Goal: Transaction & Acquisition: Purchase product/service

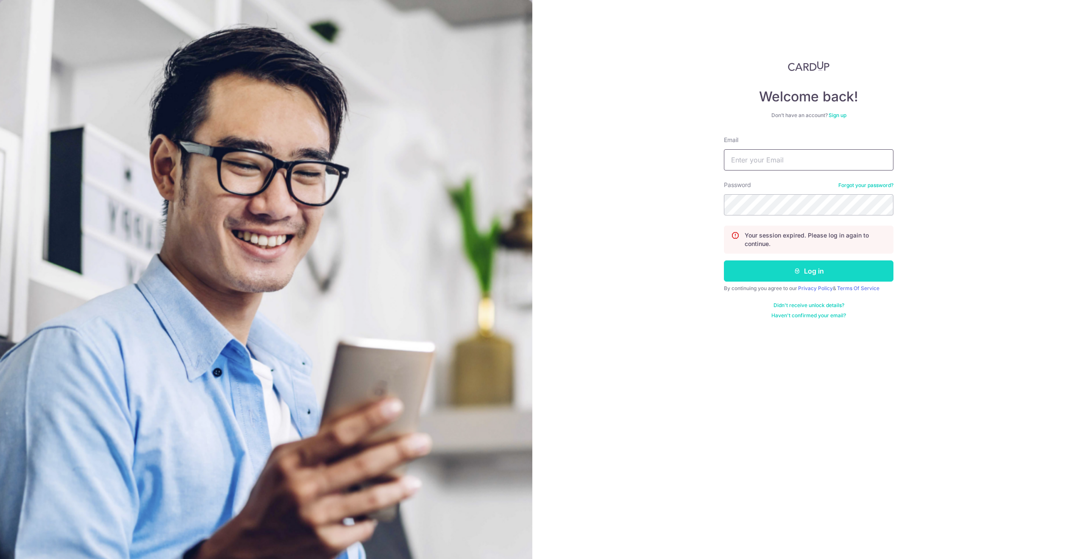
type input "lchink@hotmail.com"
click at [795, 275] on button "Log in" at bounding box center [809, 270] width 170 height 21
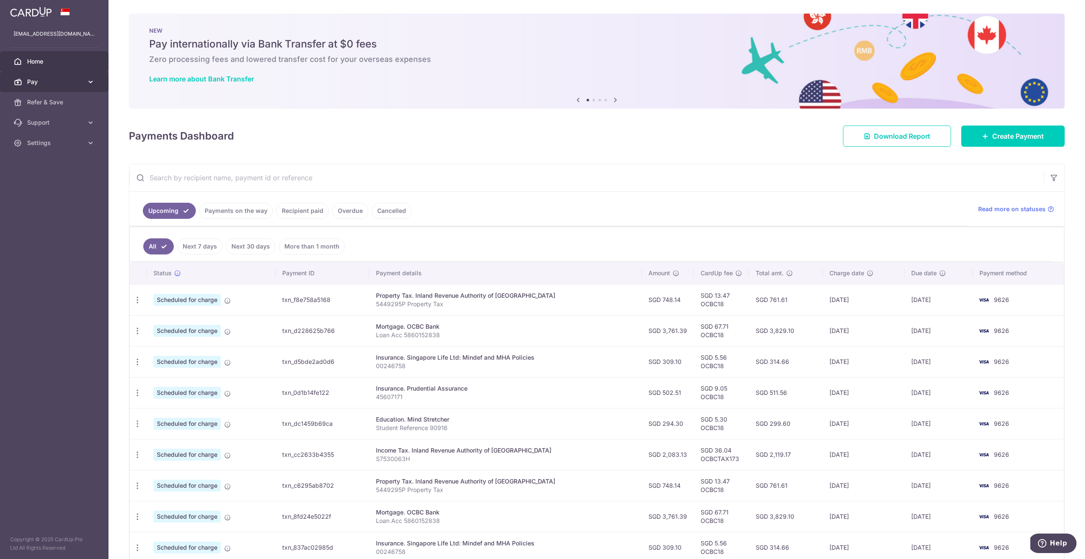
click at [51, 82] on span "Pay" at bounding box center [55, 82] width 56 height 8
click at [51, 100] on span "Payments" at bounding box center [55, 102] width 56 height 8
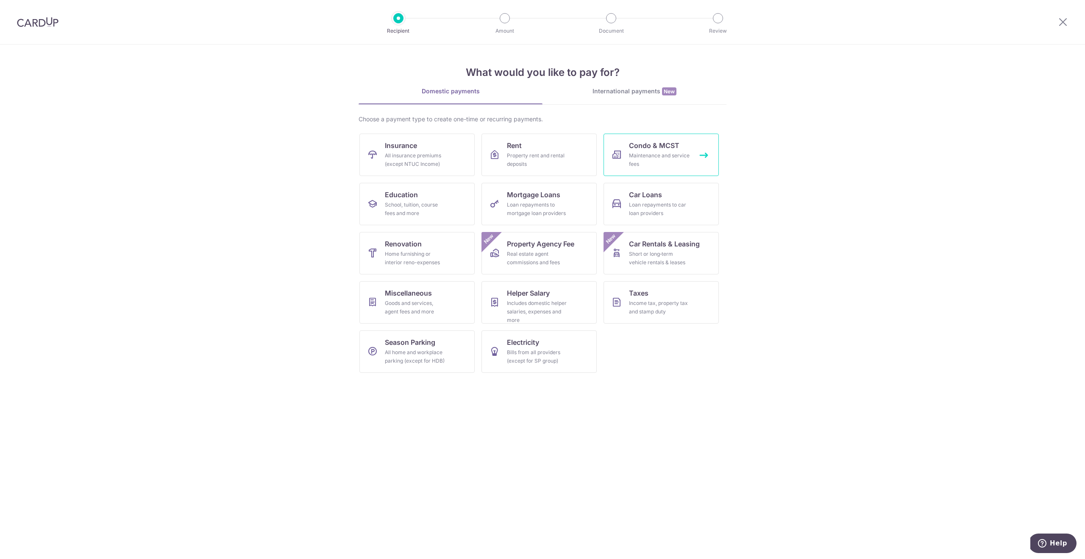
click at [659, 153] on div "Maintenance and service fees" at bounding box center [659, 159] width 61 height 17
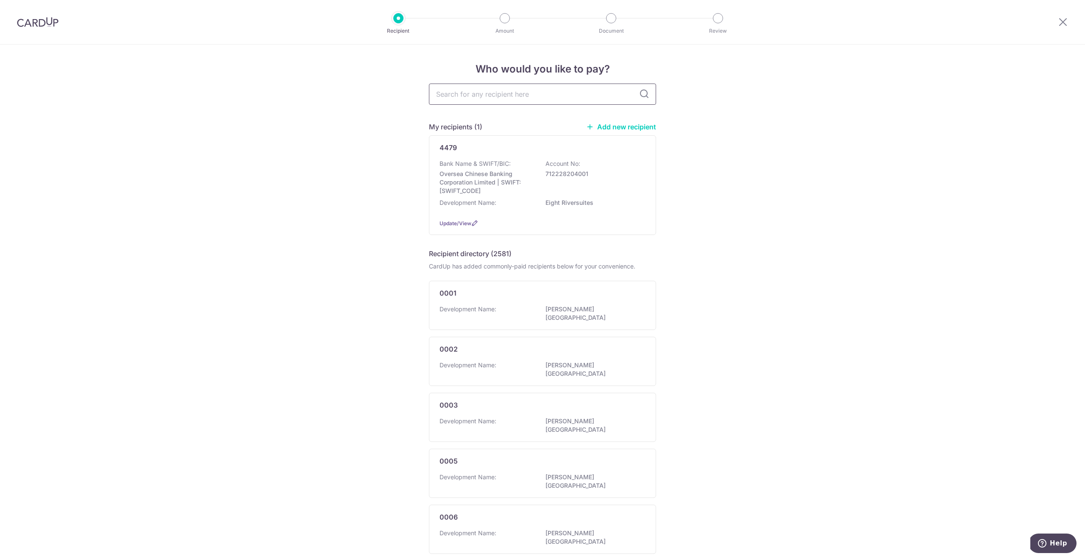
click at [483, 95] on input "text" at bounding box center [542, 93] width 227 height 21
click at [489, 96] on input "text" at bounding box center [542, 93] width 227 height 21
paste input "NOVASIMS DEVELOPMENT PL - PENROSE MF A/C"
type input "NOVASIMS DEVELOPMENT PL - PENROSE MF A/C"
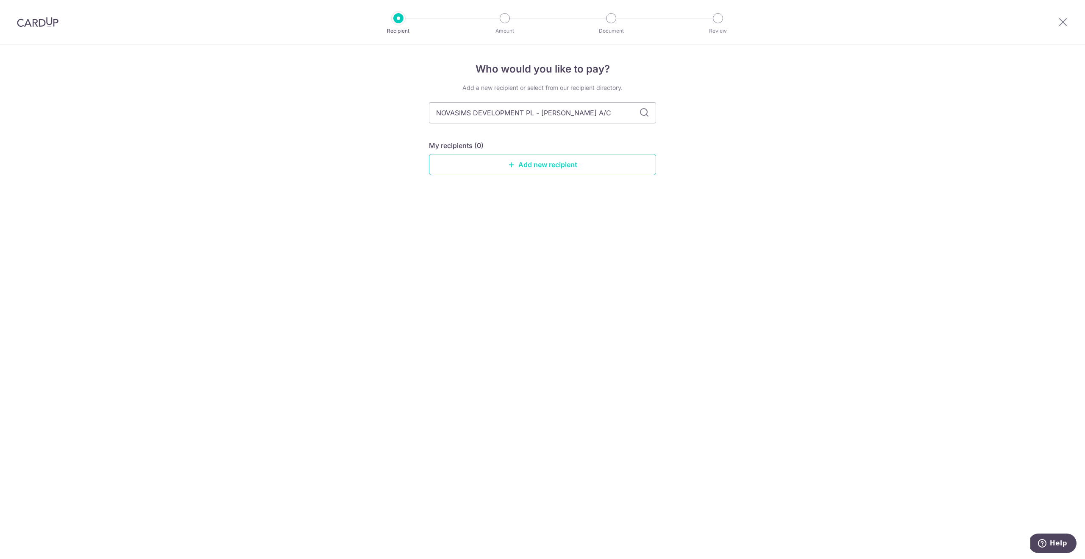
click at [548, 165] on link "Add new recipient" at bounding box center [542, 164] width 227 height 21
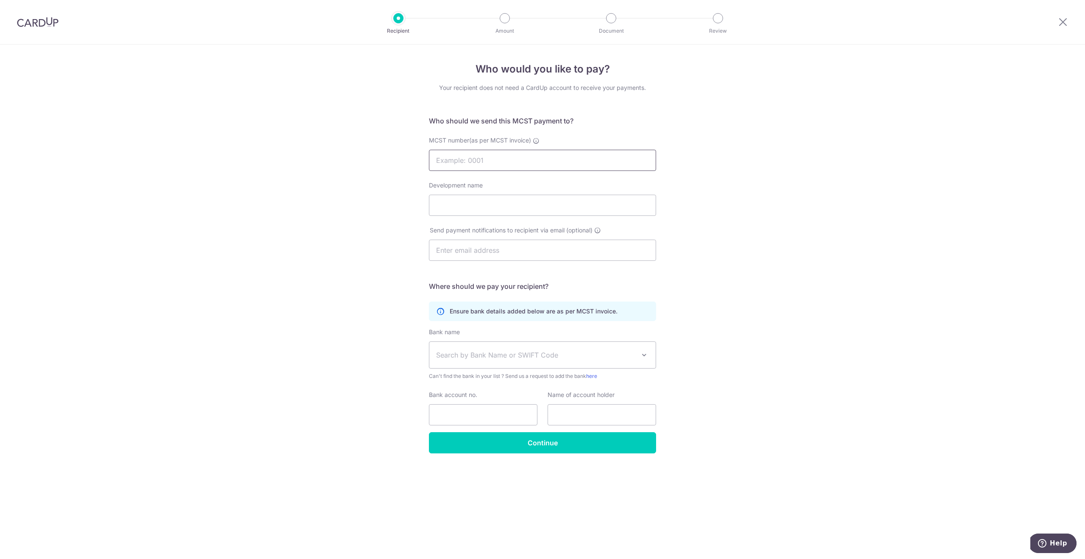
click at [459, 159] on input "MCST number(as per MCST invoice)" at bounding box center [542, 160] width 227 height 21
click at [846, 201] on div "Who would you like to pay? Your recipient does not need a CardUp account to rec…" at bounding box center [542, 301] width 1085 height 514
click at [513, 165] on input "MCST number(as per MCST invoice)" at bounding box center [542, 160] width 227 height 21
paste input "NOVASIMS DEVELOPMENT PL - [PERSON_NAME] A/C"
type input "NOVASIMS DEVELOPMENT PL - [PERSON_NAME] A/C"
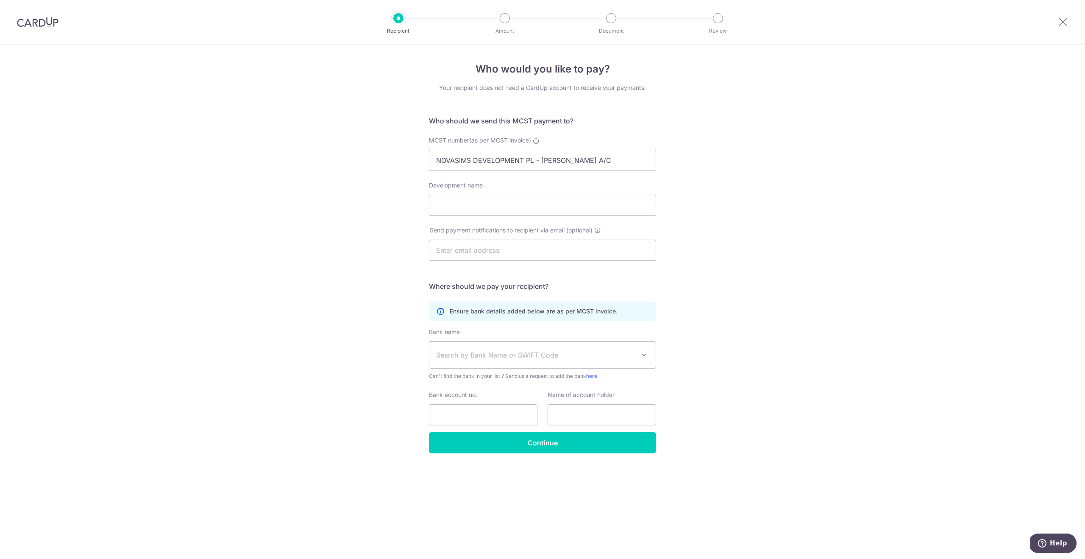
click at [748, 236] on div "Who would you like to pay? Your recipient does not need a CardUp account to rec…" at bounding box center [542, 301] width 1085 height 514
click at [505, 204] on input "Development name" at bounding box center [542, 205] width 227 height 21
click at [497, 207] on input "Development name" at bounding box center [542, 205] width 227 height 21
type input "[PERSON_NAME]"
click at [486, 251] on input "text" at bounding box center [542, 249] width 227 height 21
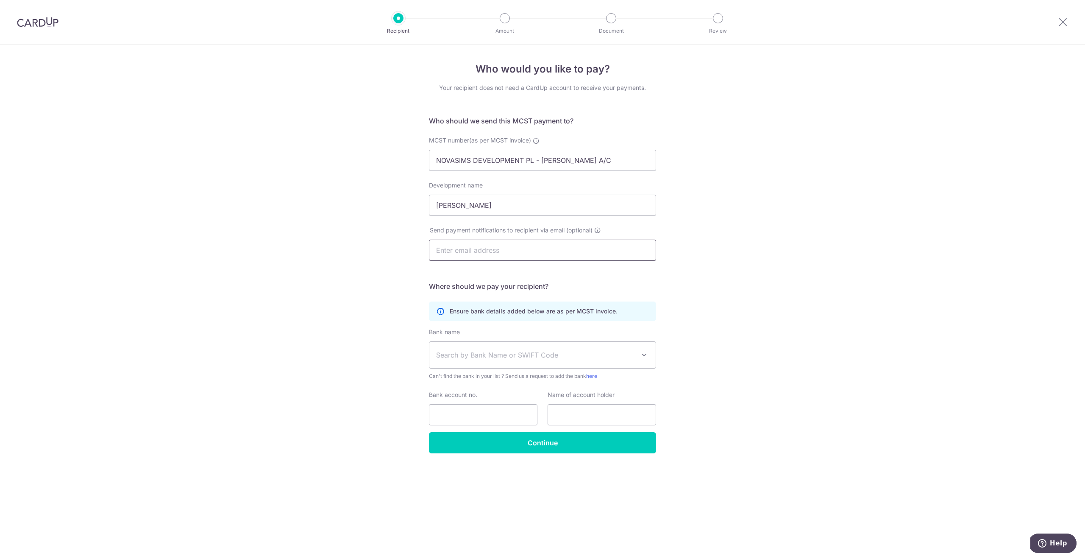
paste input "NOVASIMS DEVELOPMENT PL - [PERSON_NAME] A/C"
type input "NOVASIMS DEVELOPMENT PL - [PERSON_NAME] A/C"
drag, startPoint x: 622, startPoint y: 252, endPoint x: 431, endPoint y: 249, distance: 191.1
click at [431, 249] on input "NOVASIMS DEVELOPMENT PL - PENROSE MF A/C" at bounding box center [542, 249] width 227 height 21
paste input "accounts@kingston.com.sg"
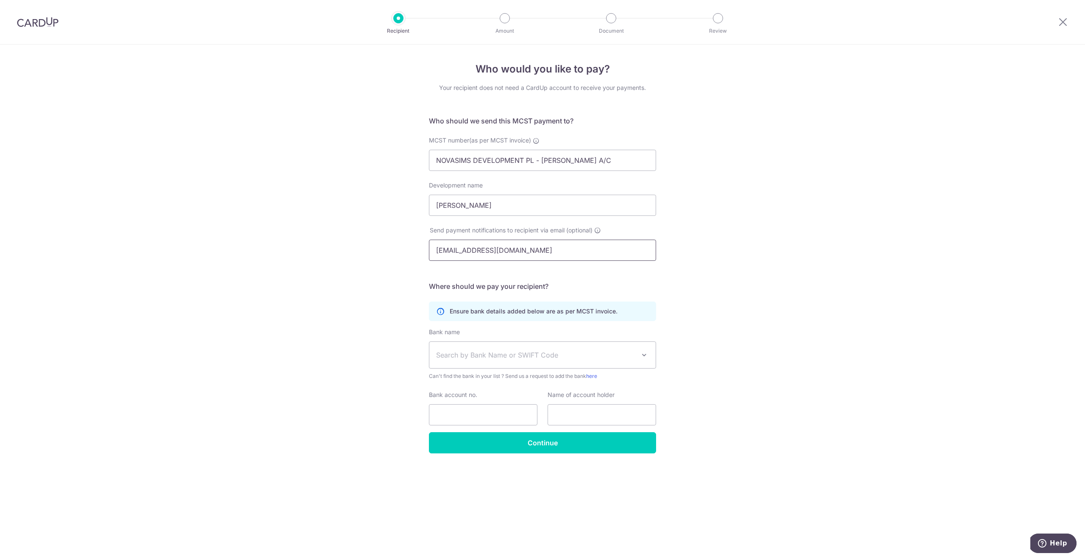
type input "accounts@kingston.com.sg"
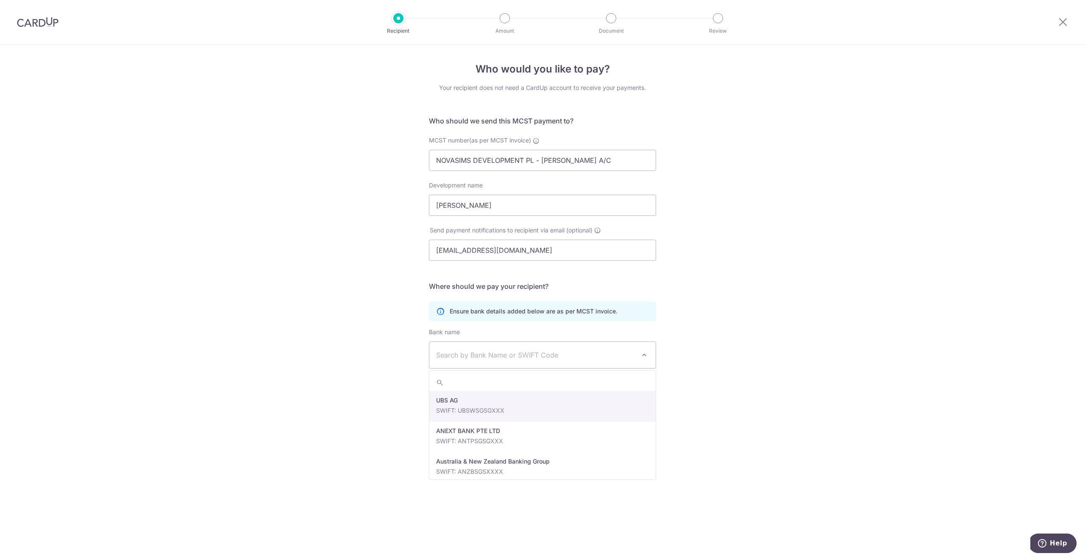
click at [495, 359] on span "Search by Bank Name or SWIFT Code" at bounding box center [535, 355] width 199 height 10
type input "dbs"
select select "6"
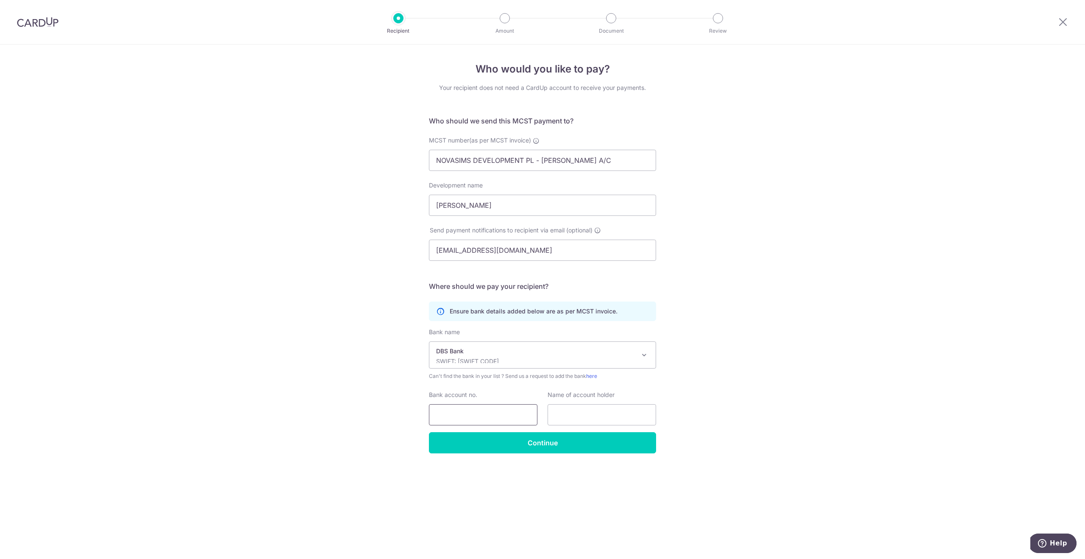
click at [487, 414] on input "Bank account no." at bounding box center [483, 414] width 108 height 21
paste input "072-121595-0"
paste input "NOVASIMS DEVELOPMENT PL - PENROSE MF A/C"
type input "0721215950"
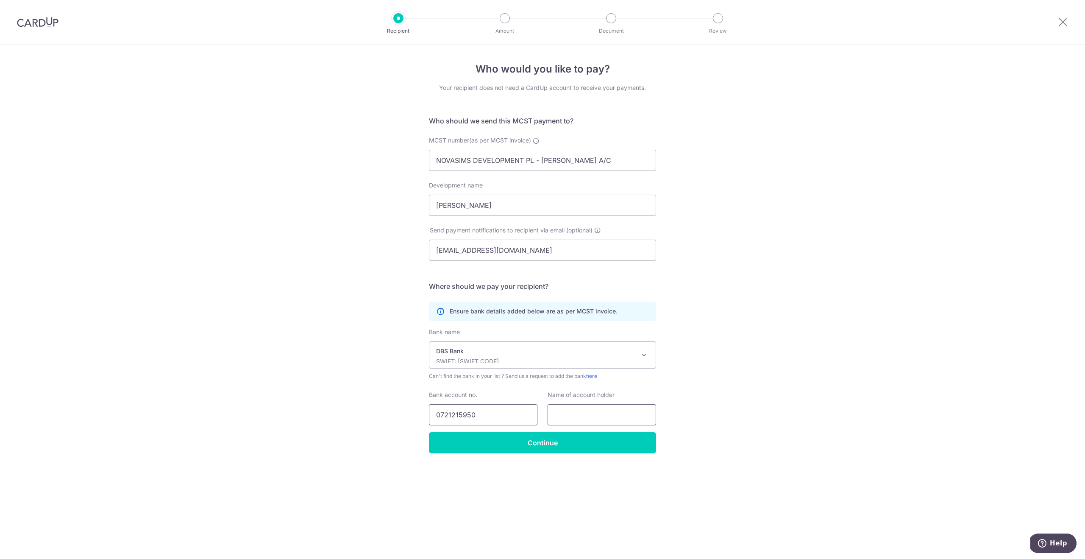
scroll to position [0, 0]
click at [581, 417] on input "text" at bounding box center [602, 414] width 108 height 21
paste input "NOVASIMS DEVELOPMENT PL - PENROSE MF A/C"
type input "NOVASIMS DEVELOPMENT PL - PENROSE MF A/C"
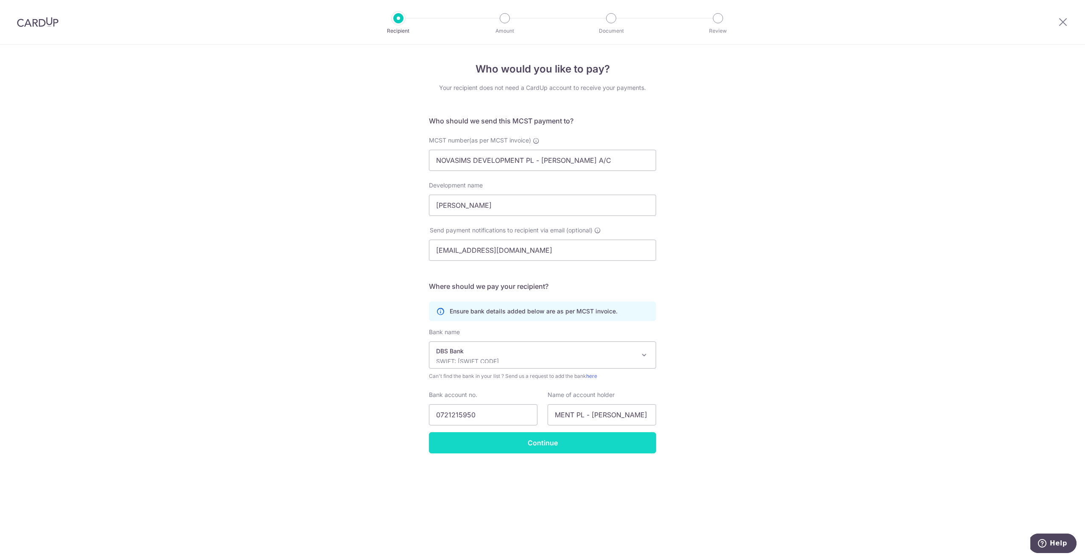
click at [535, 441] on input "Continue" at bounding box center [542, 442] width 227 height 21
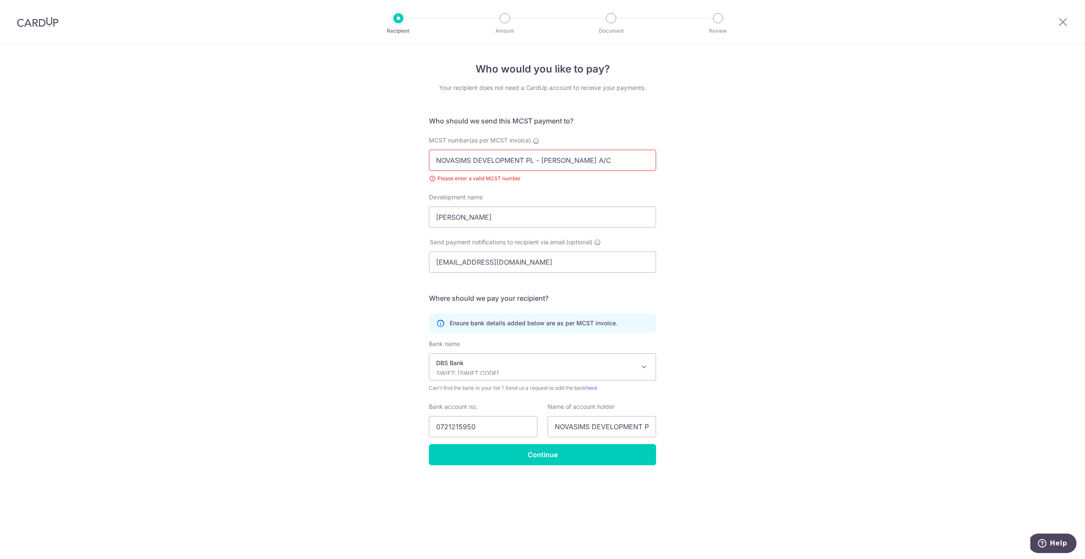
drag, startPoint x: 603, startPoint y: 159, endPoint x: 434, endPoint y: 162, distance: 169.5
click at [434, 161] on input "NOVASIMS DEVELOPMENT PL - [PERSON_NAME] A/C" at bounding box center [542, 160] width 227 height 21
click at [537, 141] on icon at bounding box center [536, 140] width 7 height 7
click at [537, 150] on input "NOVASIMS DEVELOPMENT PL - [PERSON_NAME] A/C" at bounding box center [542, 160] width 227 height 21
drag, startPoint x: 611, startPoint y: 162, endPoint x: 367, endPoint y: 155, distance: 244.2
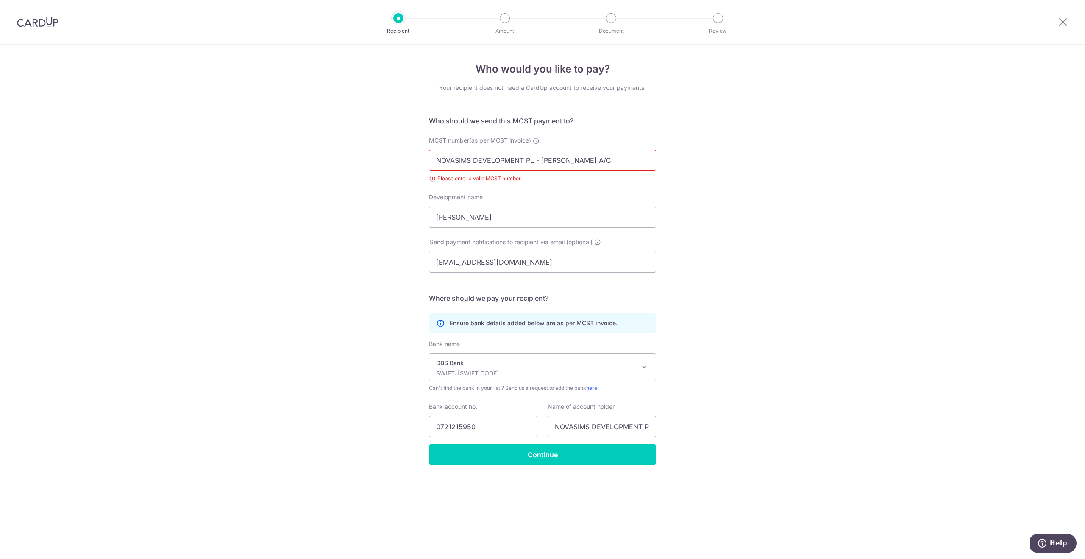
click at [367, 155] on div "Who would you like to pay? Your recipient does not need a CardUp account to rec…" at bounding box center [542, 301] width 1085 height 514
type input "8888"
click at [726, 189] on div "Who would you like to pay? Your recipient does not need a CardUp account to rec…" at bounding box center [542, 301] width 1085 height 514
click at [297, 189] on div "Who would you like to pay? Your recipient does not need a CardUp account to rec…" at bounding box center [542, 301] width 1085 height 514
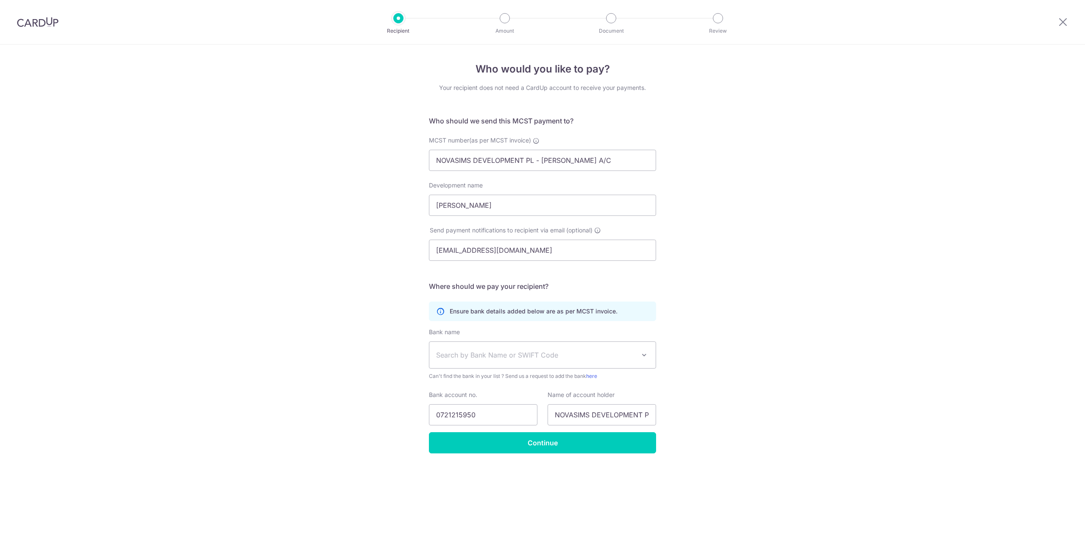
select select "6"
click at [537, 142] on icon at bounding box center [536, 140] width 7 height 7
click at [537, 150] on input "NOVASIMS DEVELOPMENT PL - PENROSE MF A/C" at bounding box center [542, 160] width 227 height 21
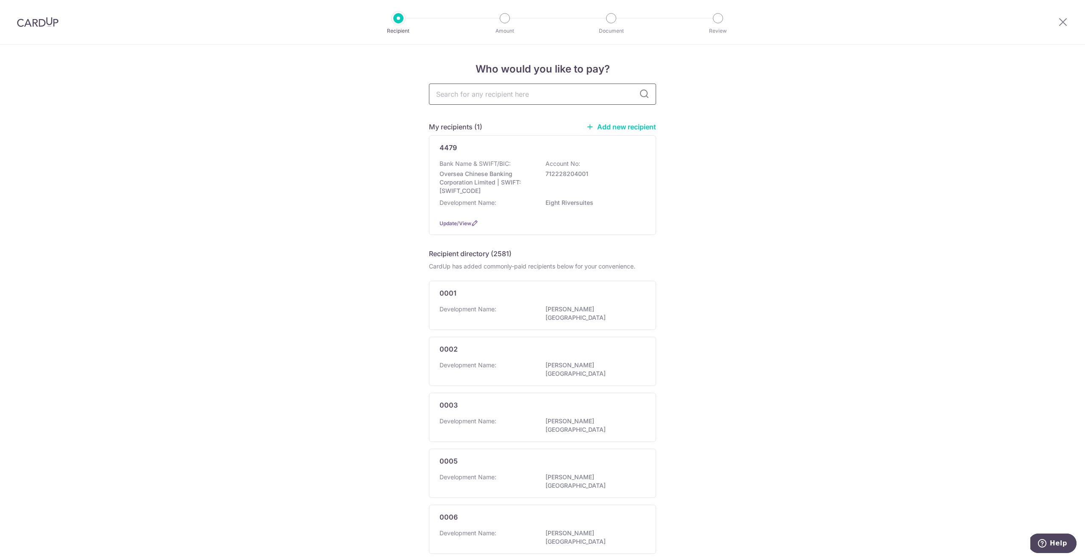
click at [514, 95] on input "text" at bounding box center [542, 93] width 227 height 21
type input "penrose"
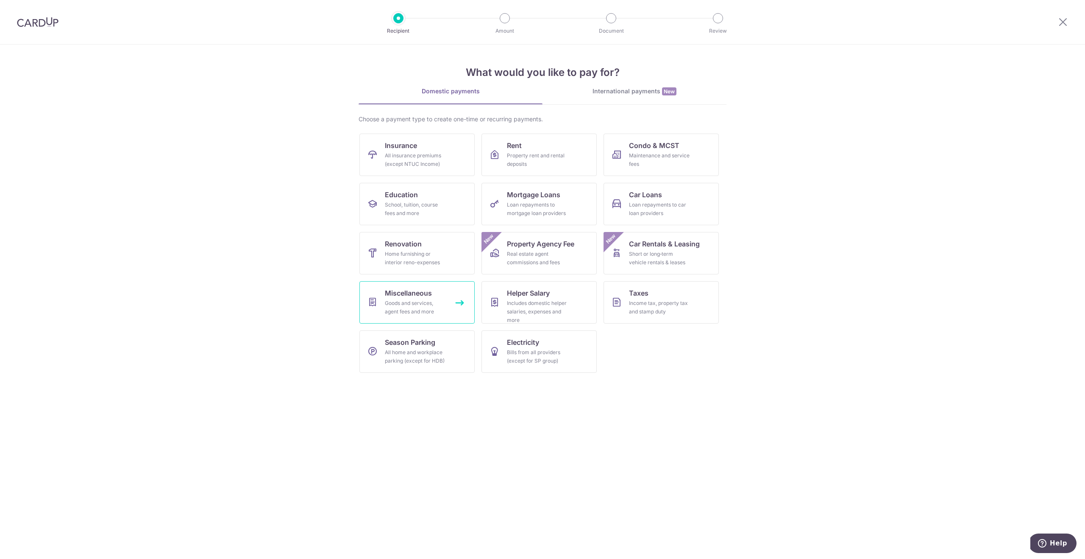
click at [422, 300] on div "Goods and services, agent fees and more" at bounding box center [415, 307] width 61 height 17
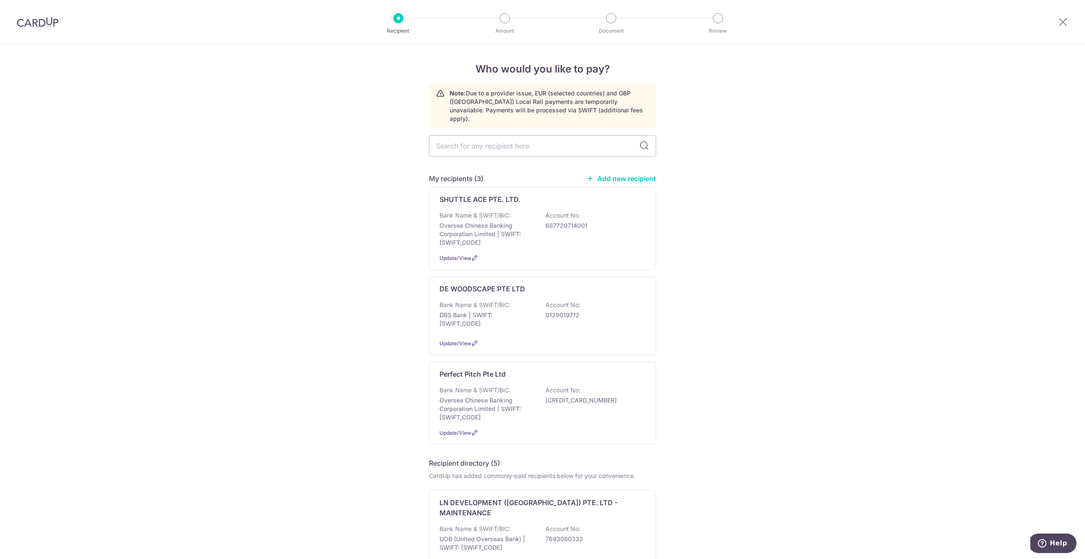
click at [612, 174] on link "Add new recipient" at bounding box center [621, 178] width 70 height 8
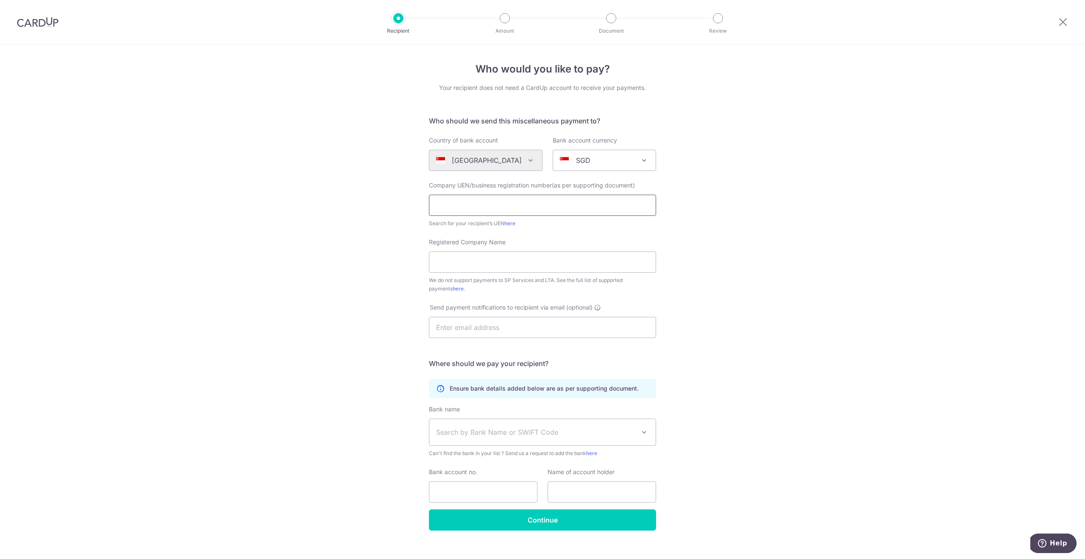
click at [496, 199] on input "text" at bounding box center [542, 205] width 227 height 21
paste input "NOVASIMS DEVELOPMENT PL - PENROSE MF A/C"
click at [470, 264] on input "Registered Company Name" at bounding box center [542, 261] width 227 height 21
drag, startPoint x: 605, startPoint y: 207, endPoint x: 403, endPoint y: 202, distance: 202.2
click at [403, 202] on div "Who would you like to pay? Your recipient does not need a CardUp account to rec…" at bounding box center [542, 306] width 1085 height 525
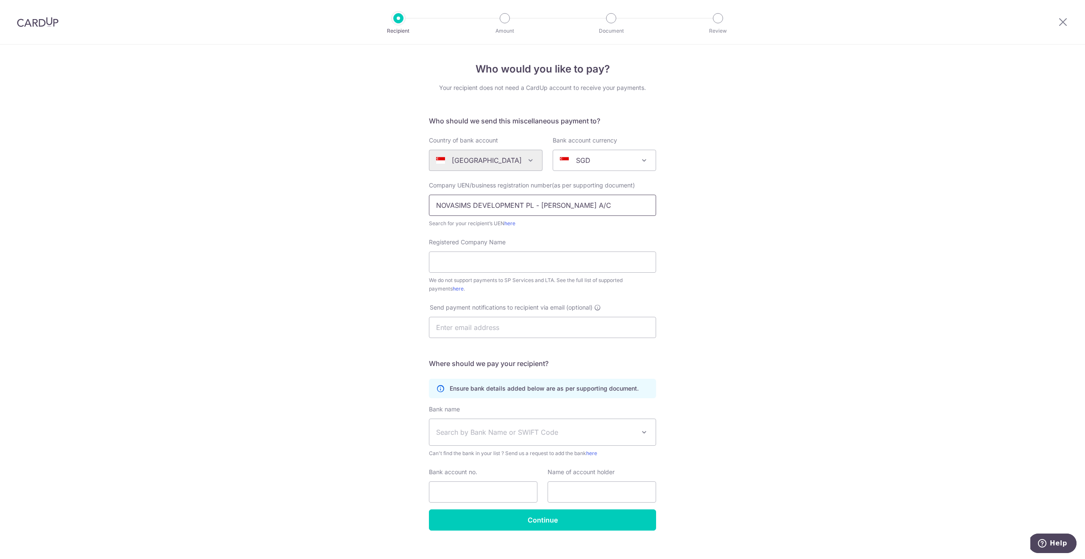
paste input "ovaSims Development Pte. Ltd"
type input "NovaSims Development Pte. Ltd"
click at [489, 258] on input "Registered Company Name" at bounding box center [542, 261] width 227 height 21
drag, startPoint x: 558, startPoint y: 205, endPoint x: 409, endPoint y: 202, distance: 148.8
click at [409, 202] on div "Who would you like to pay? Your recipient does not need a CardUp account to rec…" at bounding box center [542, 306] width 1085 height 525
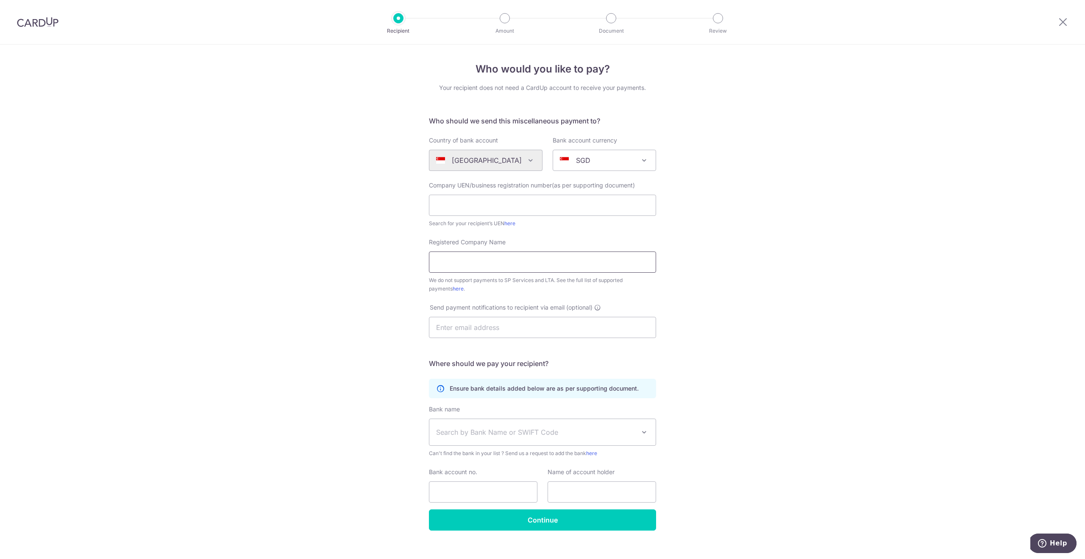
click at [485, 265] on input "Registered Company Name" at bounding box center [542, 261] width 227 height 21
paste input "NovaSims Development Pte. Ltd"
type input "NovaSims Development Pte. Ltd"
click at [505, 206] on input "text" at bounding box center [542, 205] width 227 height 21
paste input "201912247D"
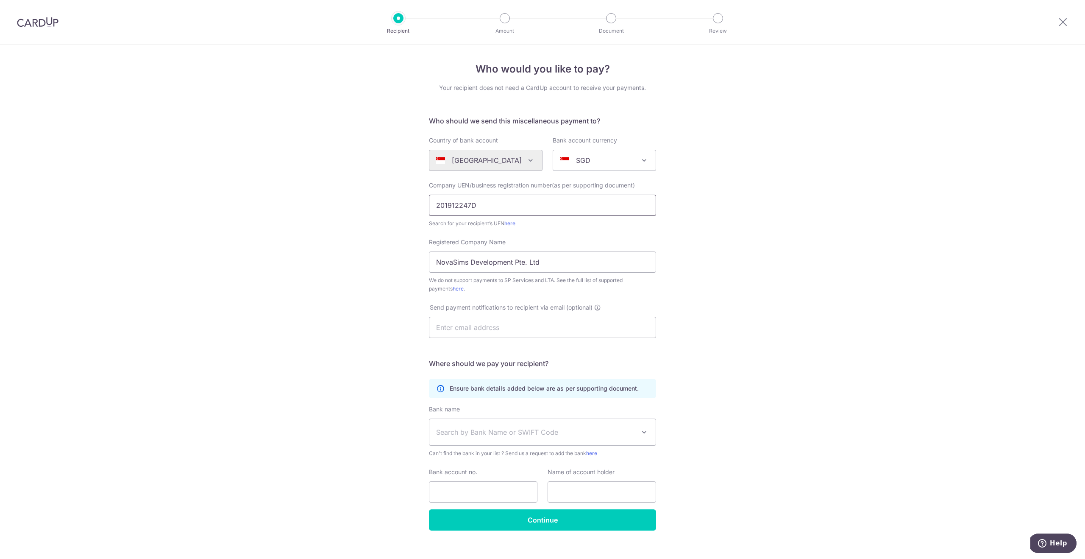
type input "201912247D"
click at [801, 343] on div "Who would you like to pay? Your recipient does not need a CardUp account to rec…" at bounding box center [542, 306] width 1085 height 525
click at [500, 333] on input "text" at bounding box center [542, 327] width 227 height 21
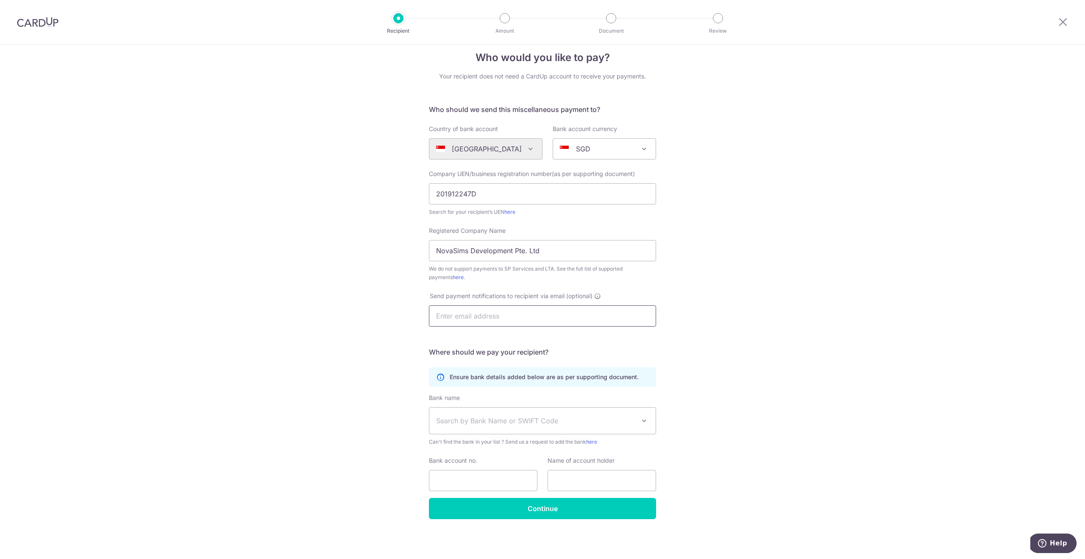
paste input "accounts@kingston.com.sg"
click at [437, 315] on input "accounts@kingston.com.sg" at bounding box center [542, 315] width 227 height 21
type input "accounts@kingston.com.sg"
click at [744, 388] on div "Who would you like to pay? Your recipient does not need a CardUp account to rec…" at bounding box center [542, 295] width 1085 height 525
click at [603, 423] on span "Search by Bank Name or SWIFT Code" at bounding box center [535, 420] width 199 height 10
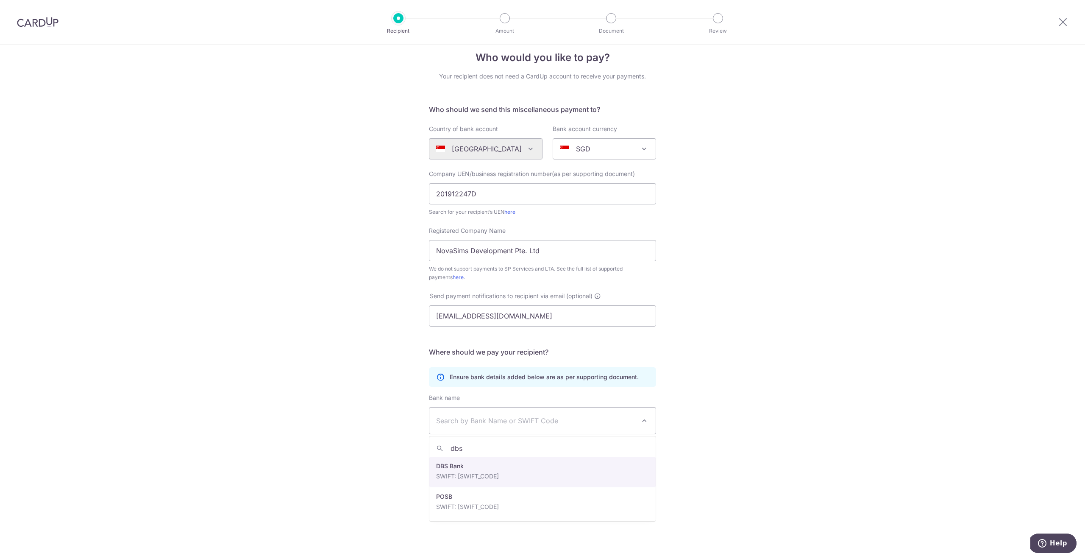
type input "dbs"
select select "6"
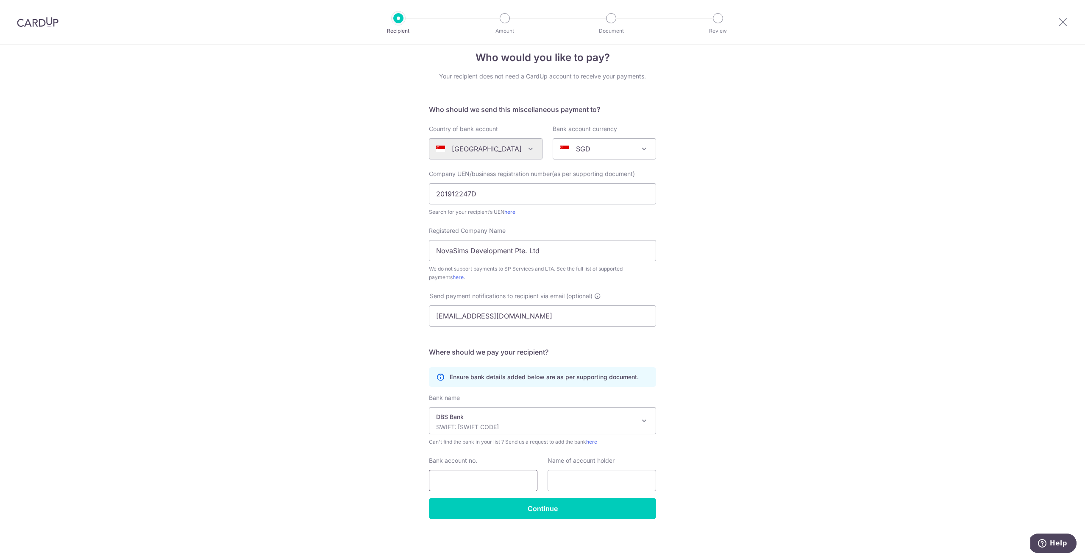
click at [477, 481] on input "Bank account no." at bounding box center [483, 480] width 108 height 21
paste input "072-121595-0"
click at [451, 478] on input "072-121595-0" at bounding box center [483, 480] width 108 height 21
click at [473, 479] on input "072121595-0" at bounding box center [483, 480] width 108 height 21
type input "0721215950"
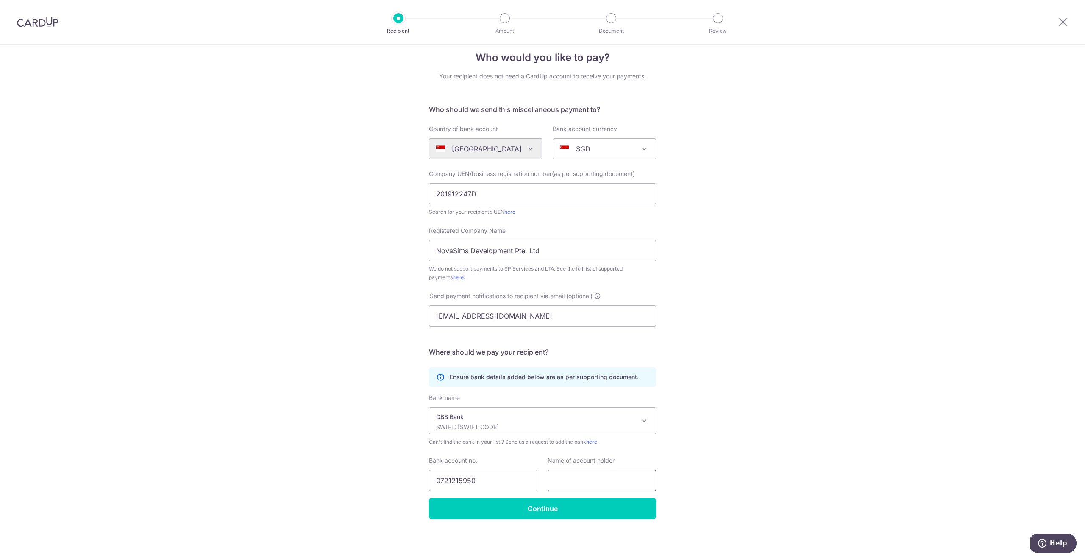
click at [582, 483] on input "text" at bounding box center [602, 480] width 108 height 21
paste input "NOVASIMS DEVELOPMENT PL - PENROSE MF A/C"
type input "NOVASIMS DEVELOPMENT PL - PENROSE MF A/C"
click at [549, 506] on input "Continue" at bounding box center [542, 508] width 227 height 21
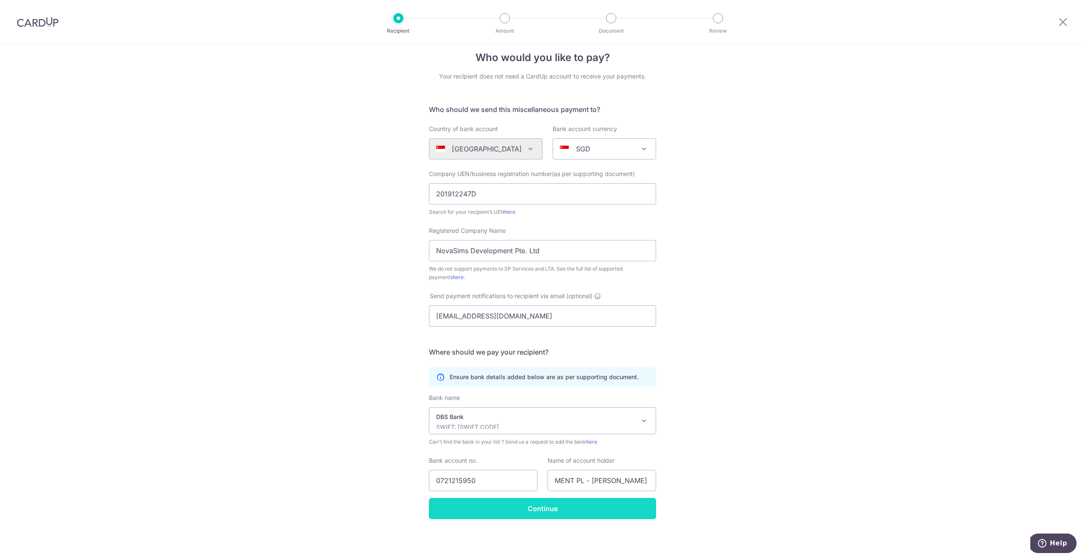
scroll to position [0, 0]
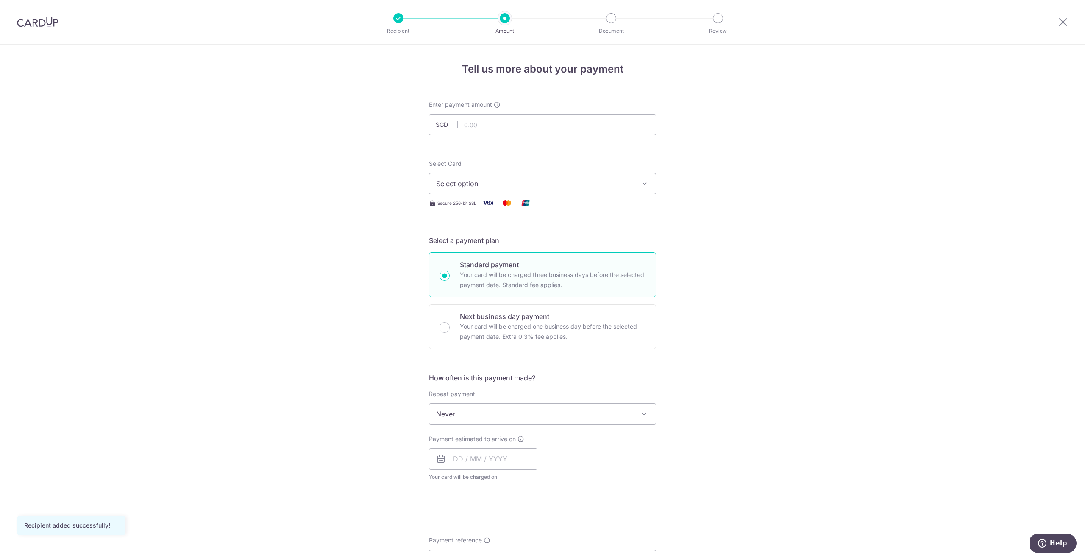
scroll to position [240, 0]
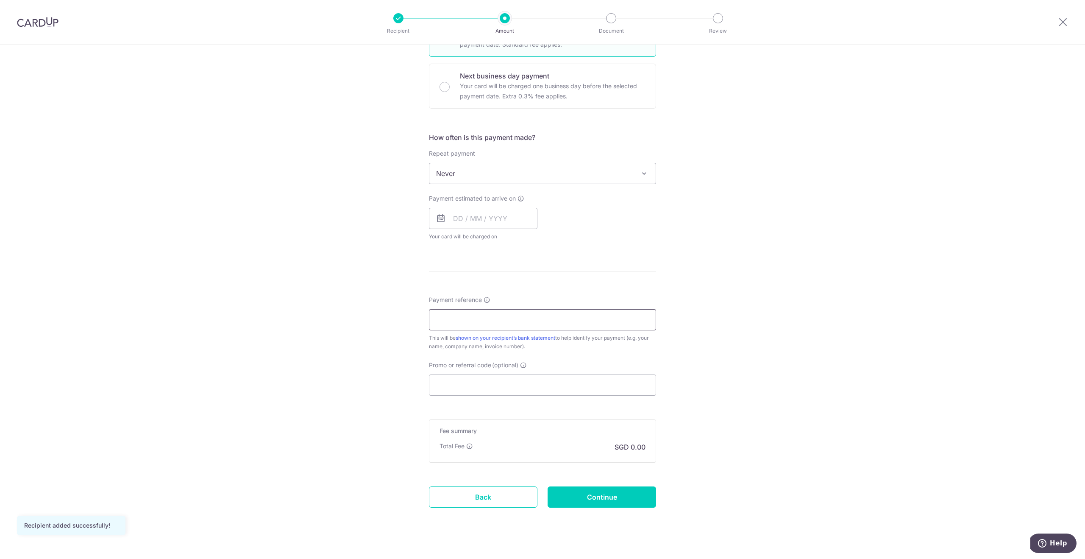
click at [484, 317] on input "Payment reference" at bounding box center [542, 319] width 227 height 21
paste input "[PERSON_NAME]/TID/0268"
type input "[PERSON_NAME]/TID/0268"
click at [517, 381] on input "Promo or referral code (optional)" at bounding box center [542, 384] width 227 height 21
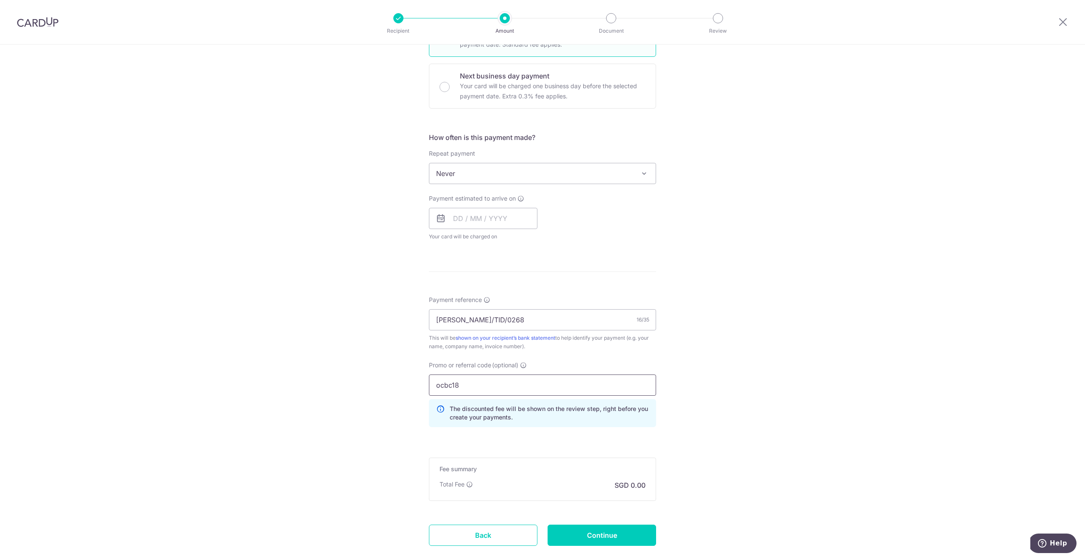
type input "ocbc18"
click at [484, 177] on span "Never" at bounding box center [542, 173] width 226 height 20
select select "4"
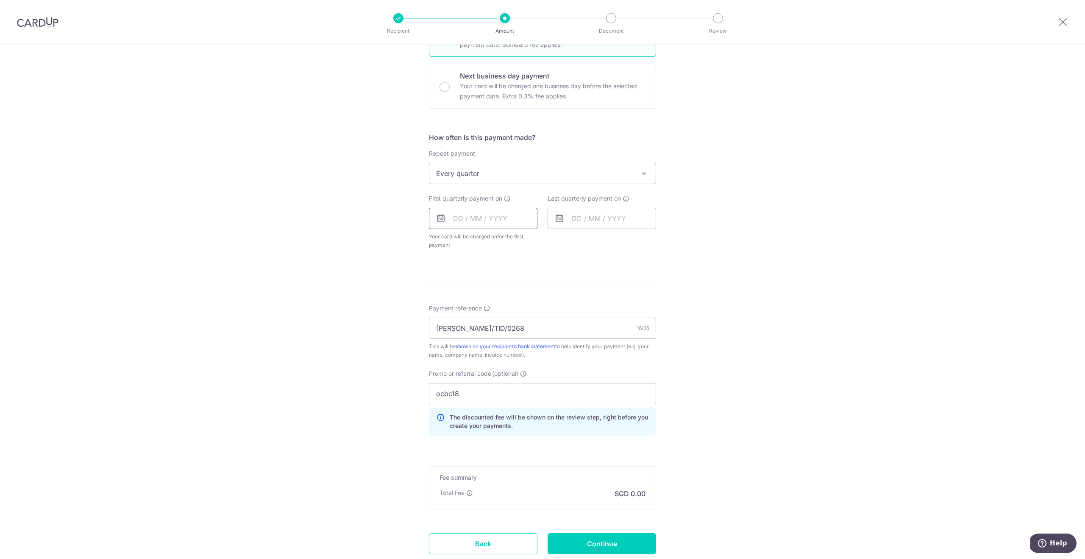
click at [457, 220] on input "text" at bounding box center [483, 218] width 108 height 21
click at [463, 311] on link "15" at bounding box center [463, 313] width 14 height 14
type input "[DATE]"
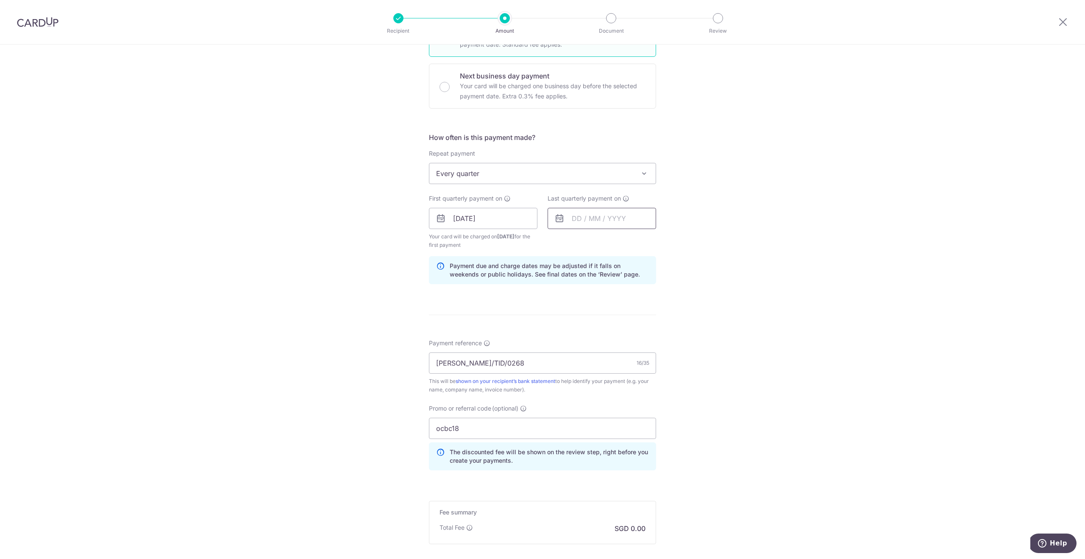
click at [576, 221] on input "text" at bounding box center [602, 218] width 108 height 21
click at [667, 240] on link "Next" at bounding box center [667, 241] width 10 height 10
click at [616, 347] on link "31" at bounding box center [616, 346] width 14 height 14
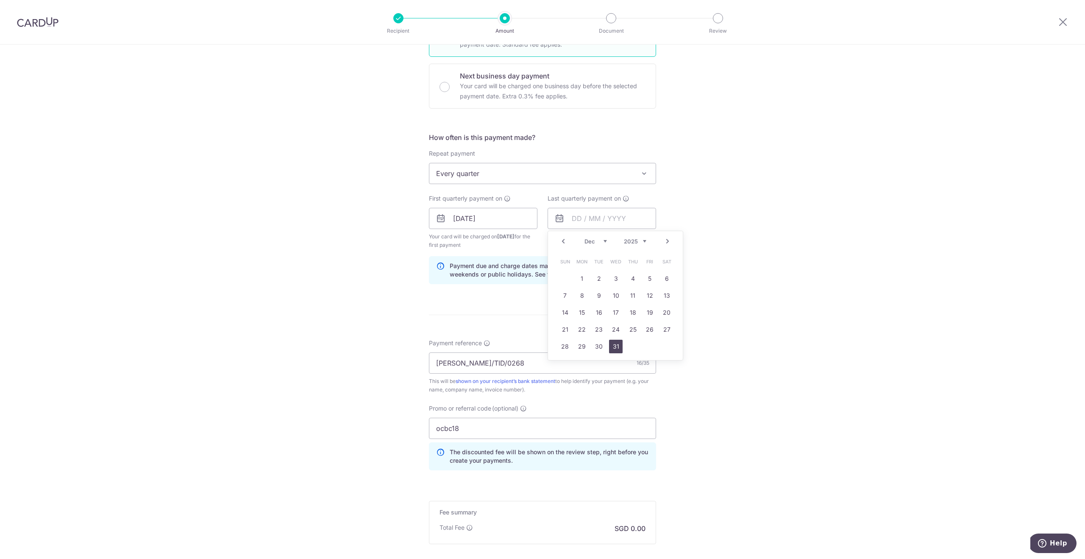
type input "[DATE]"
click at [745, 322] on div "Tell us more about your payment Enter payment amount SGD Recipient added succes…" at bounding box center [542, 228] width 1085 height 848
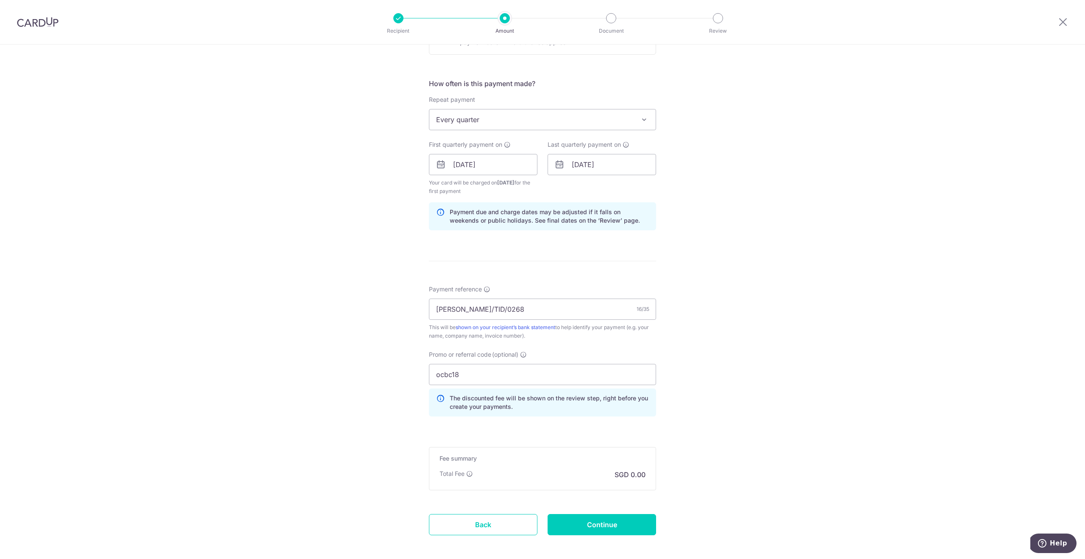
scroll to position [297, 0]
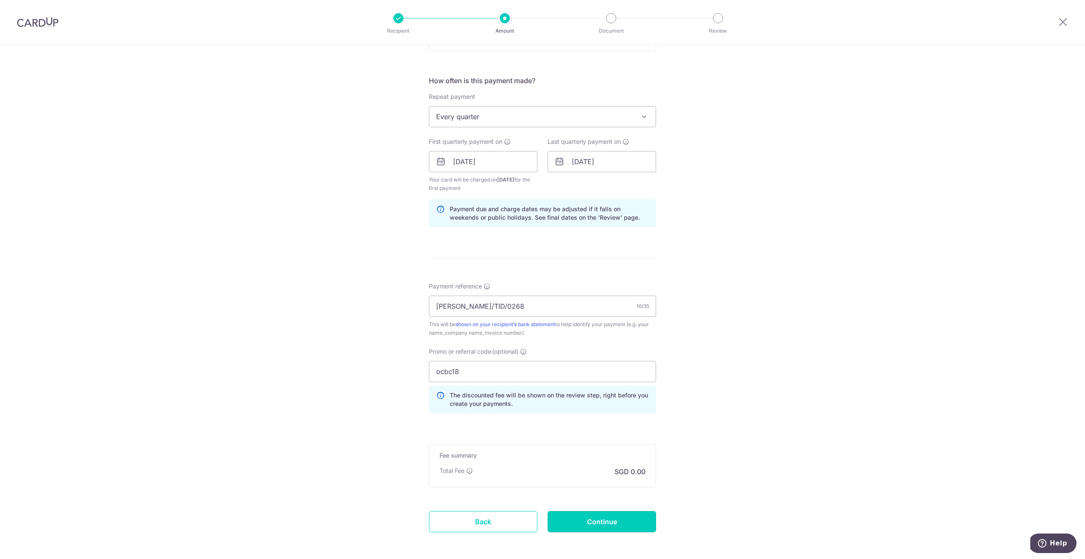
drag, startPoint x: 593, startPoint y: 516, endPoint x: 715, endPoint y: 375, distance: 185.7
click at [715, 375] on div "Tell us more about your payment Enter payment amount SGD Recipient added succes…" at bounding box center [542, 171] width 1085 height 848
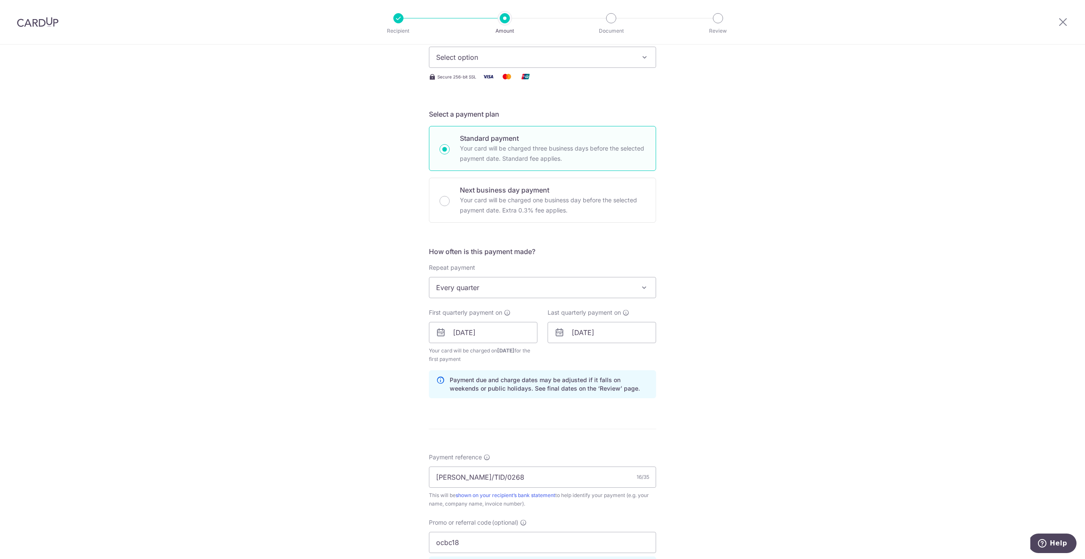
scroll to position [0, 0]
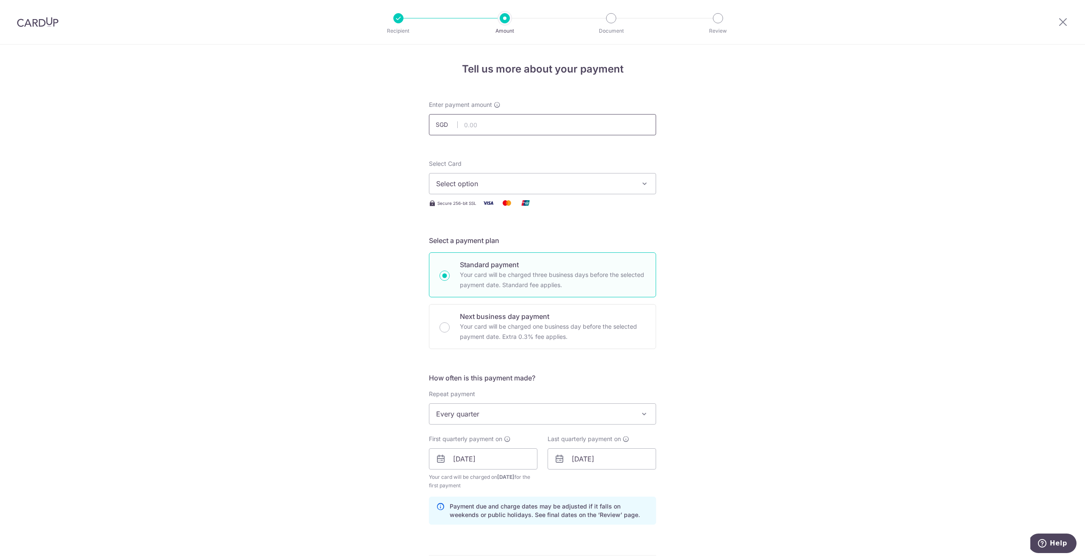
click at [512, 127] on input "text" at bounding box center [542, 124] width 227 height 21
paste input "455.18"
type input "455.18"
click at [526, 196] on div "Select Card Select option Add credit card Your Cards **** 7820 **** 9626 Secure…" at bounding box center [542, 183] width 227 height 49
click at [527, 188] on span "Select option" at bounding box center [534, 183] width 197 height 10
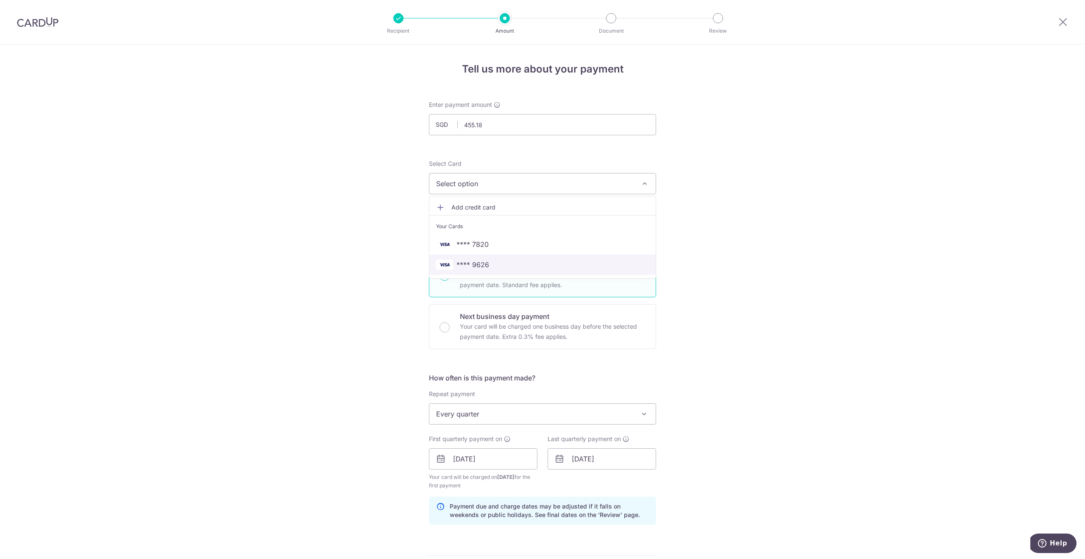
click at [501, 261] on span "**** 9626" at bounding box center [542, 264] width 213 height 10
click at [747, 286] on div "Tell us more about your payment Enter payment amount SGD 455.18 455.18 Recipien…" at bounding box center [542, 468] width 1085 height 848
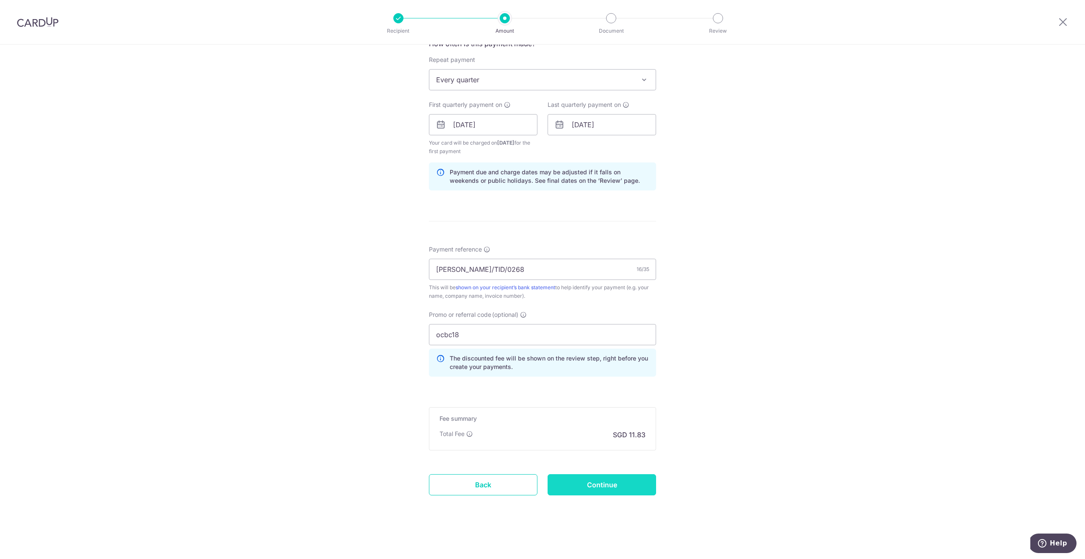
click at [610, 478] on input "Continue" at bounding box center [602, 484] width 108 height 21
type input "Create Schedule"
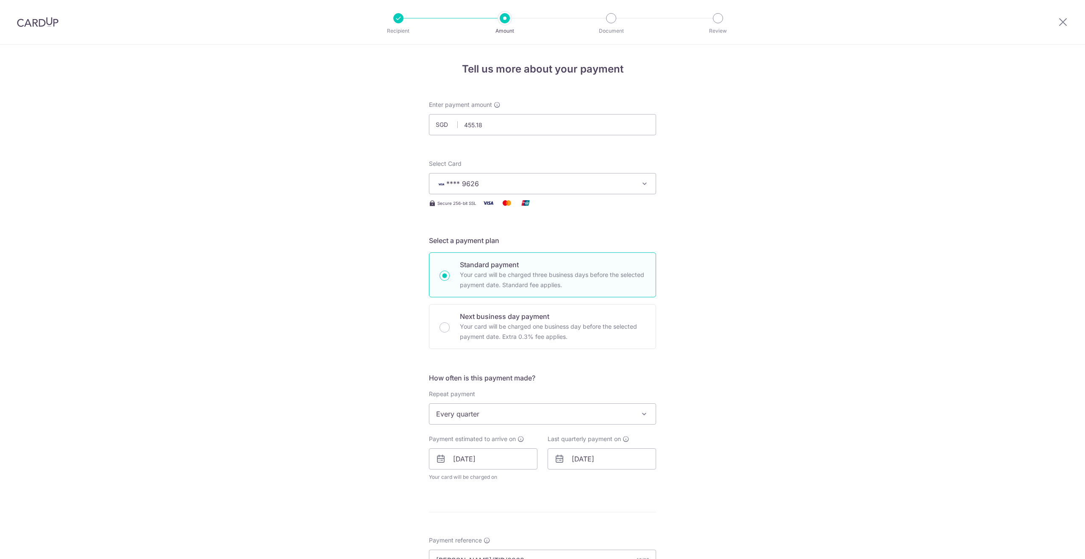
scroll to position [303, 0]
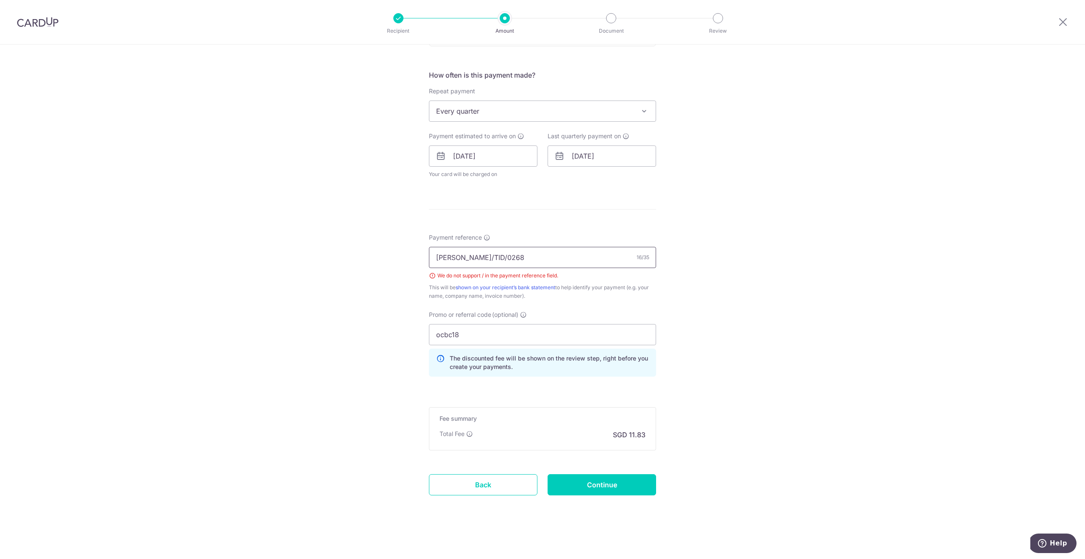
click at [469, 256] on input "PENROSE/TID/0268" at bounding box center [542, 257] width 227 height 21
type input "[PERSON_NAME]-TID-0268"
click at [661, 279] on div "Tell us more about your payment Enter payment amount SGD 455.18 455.18 Select C…" at bounding box center [542, 150] width 1085 height 817
click at [596, 482] on input "Continue" at bounding box center [602, 484] width 108 height 21
type input "Create Schedule"
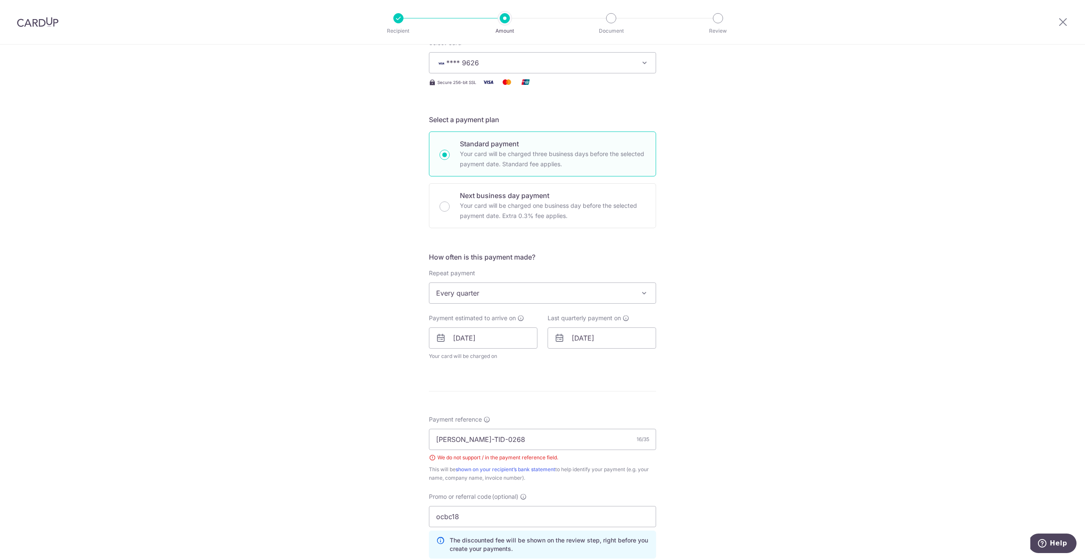
scroll to position [118, 0]
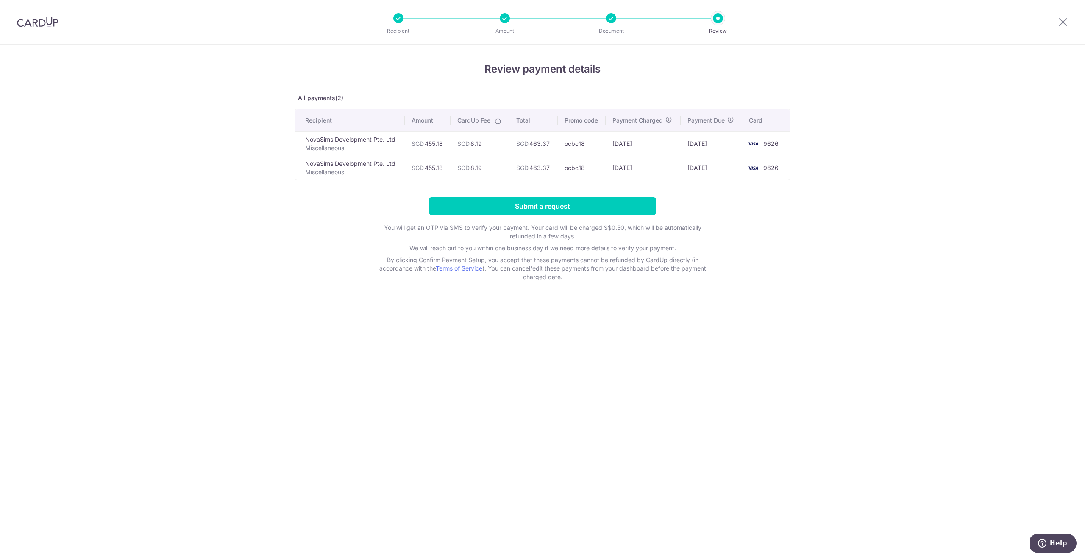
drag, startPoint x: 436, startPoint y: 145, endPoint x: 426, endPoint y: 145, distance: 9.8
click at [426, 145] on td "SGD 455.18" at bounding box center [428, 143] width 46 height 24
copy td "455.18"
drag, startPoint x: 483, startPoint y: 142, endPoint x: 474, endPoint y: 143, distance: 9.5
click at [474, 143] on td "SGD 8.19" at bounding box center [479, 143] width 59 height 24
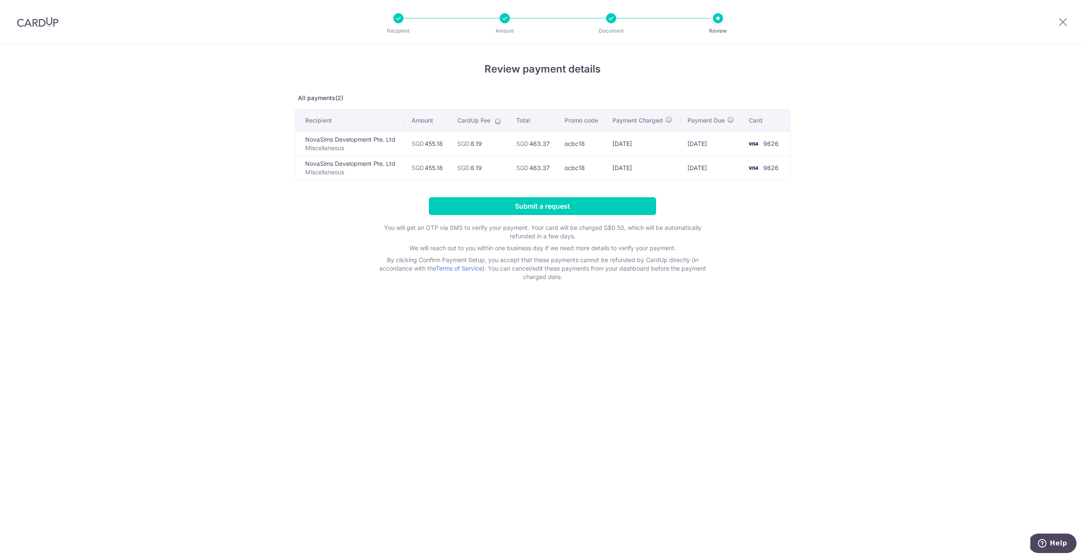
copy td "8.19"
drag, startPoint x: 545, startPoint y: 205, endPoint x: 504, endPoint y: 274, distance: 80.2
click at [504, 274] on form "Submit a request You will get an OTP via SMS to verify your payment. Your card …" at bounding box center [543, 239] width 496 height 84
click at [530, 206] on input "Submit a request" at bounding box center [542, 206] width 227 height 18
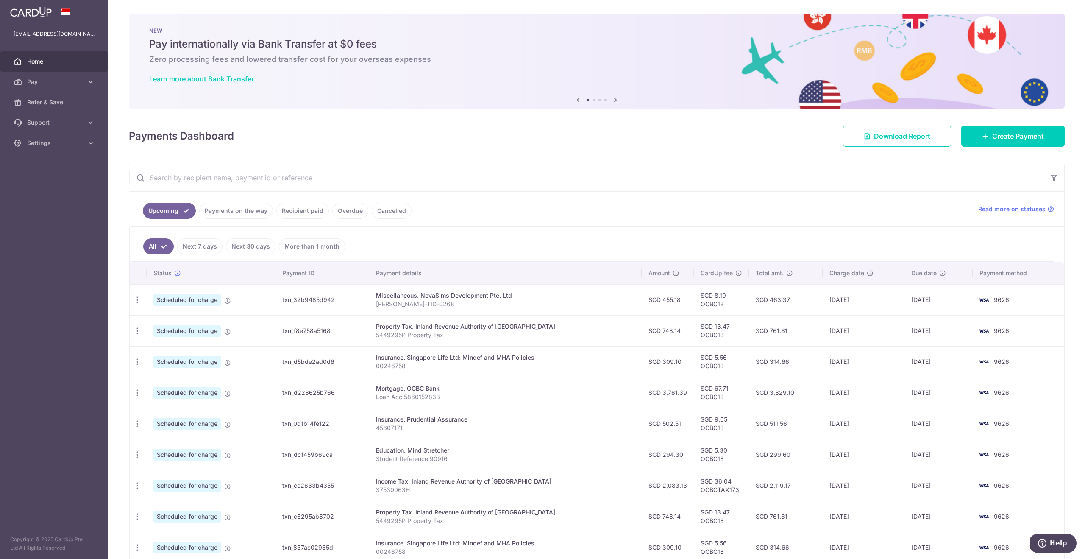
click at [181, 300] on span "Scheduled for charge" at bounding box center [186, 300] width 67 height 12
click at [139, 300] on icon "button" at bounding box center [137, 299] width 9 height 9
click at [186, 328] on span "Update payment" at bounding box center [183, 323] width 58 height 10
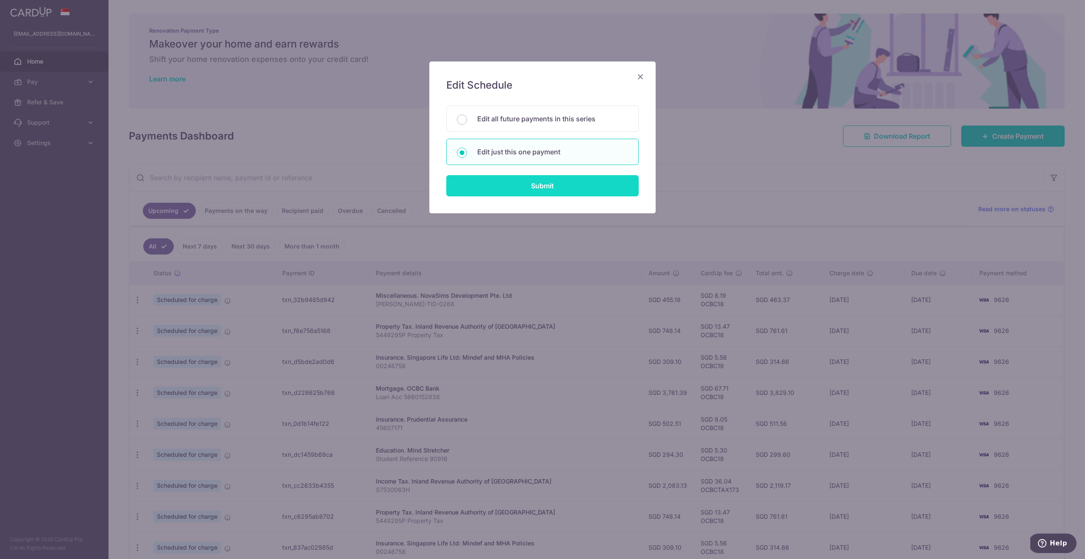
click at [529, 189] on input "Submit" at bounding box center [542, 185] width 192 height 21
radio input "true"
type input "455.18"
type input "[DATE]"
type input "[PERSON_NAME]-TID-0268"
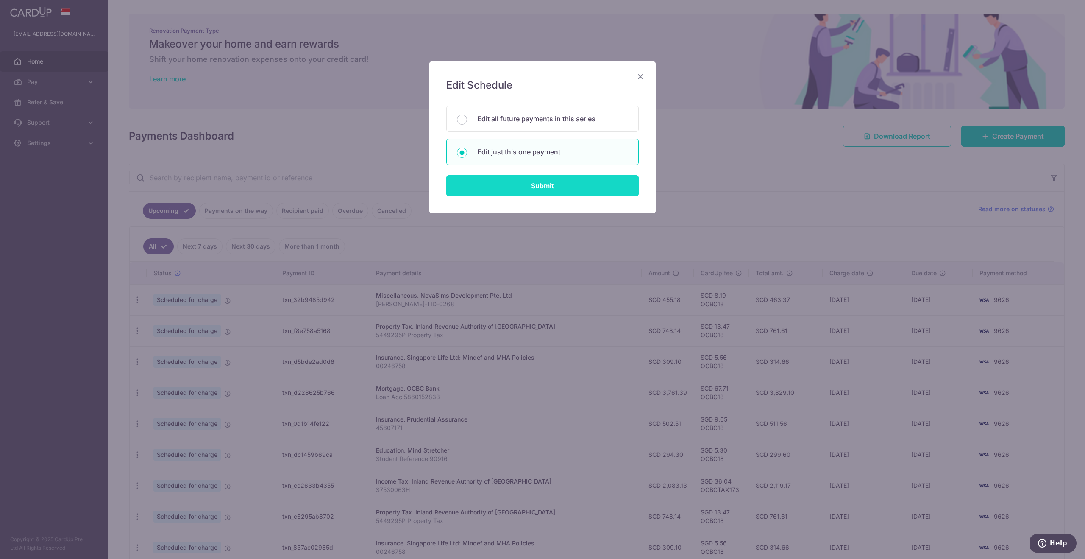
type input "OCBC18"
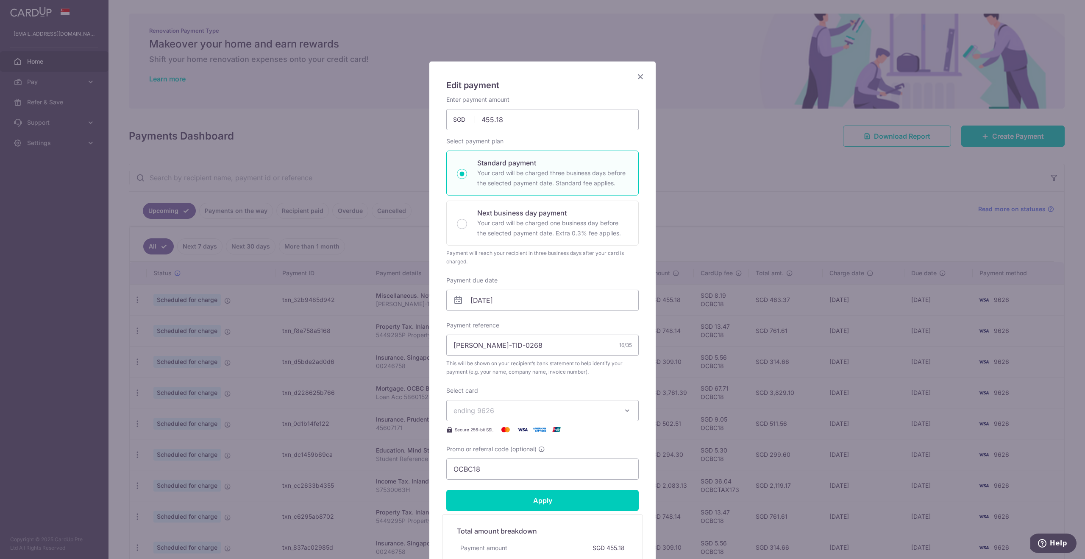
click at [640, 76] on icon "Close" at bounding box center [640, 76] width 10 height 11
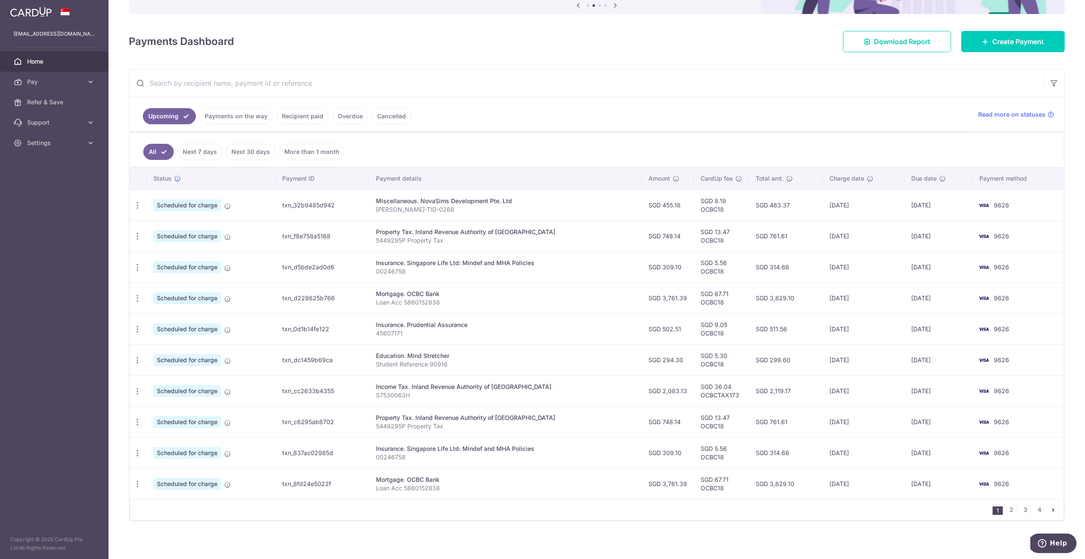
scroll to position [97, 0]
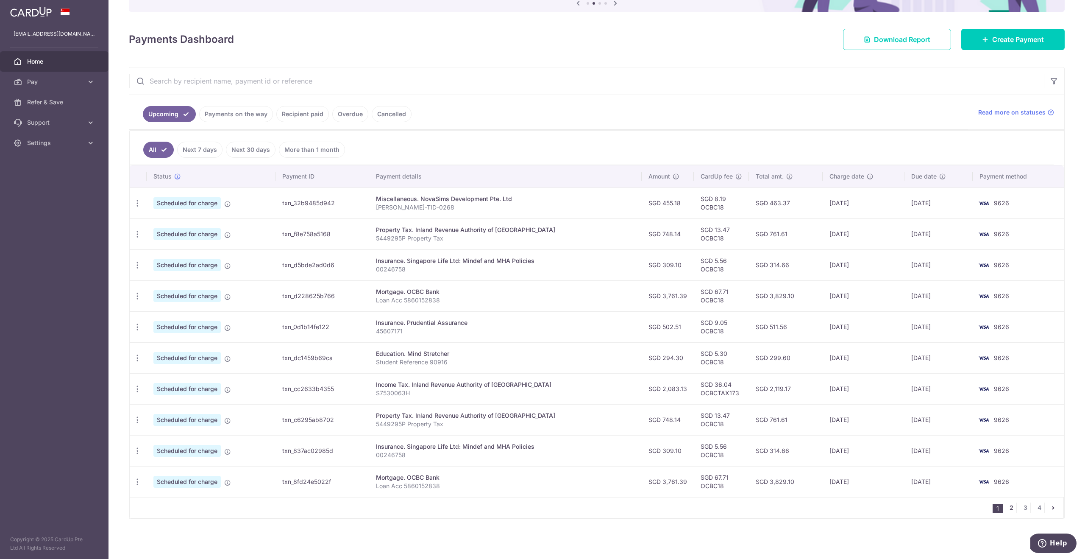
click at [1011, 509] on link "2" at bounding box center [1011, 507] width 10 height 10
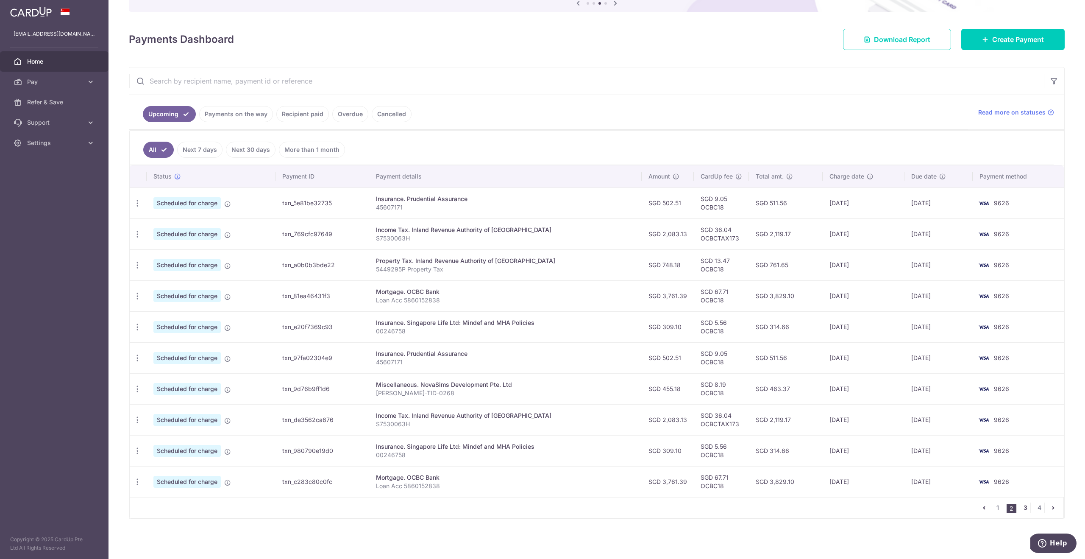
click at [1026, 508] on link "3" at bounding box center [1025, 507] width 10 height 10
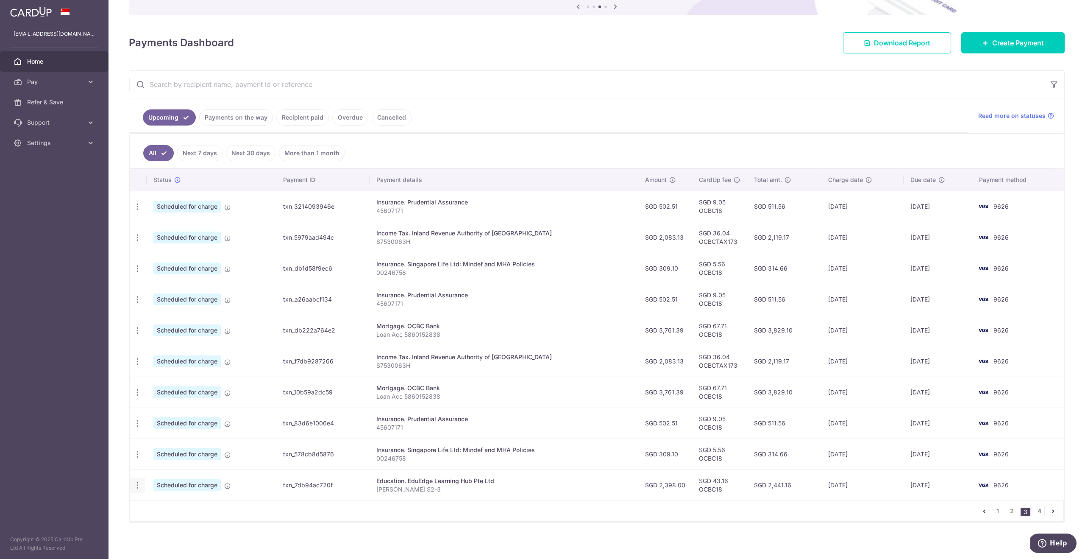
scroll to position [94, 0]
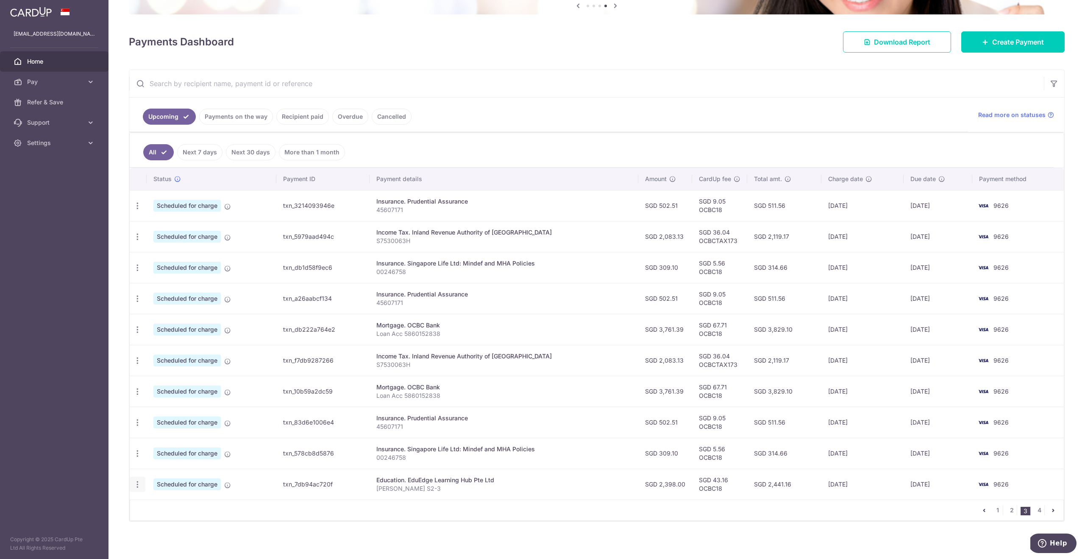
click at [138, 485] on icon "button" at bounding box center [137, 484] width 9 height 9
click at [187, 529] on span "Cancel payment" at bounding box center [182, 528] width 57 height 10
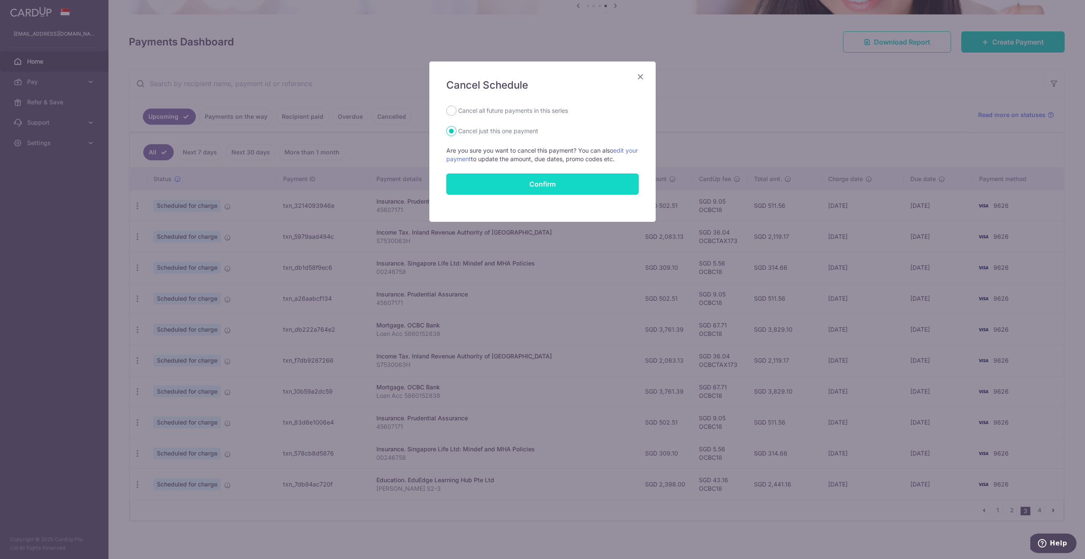
click at [531, 186] on button "Confirm" at bounding box center [542, 183] width 192 height 21
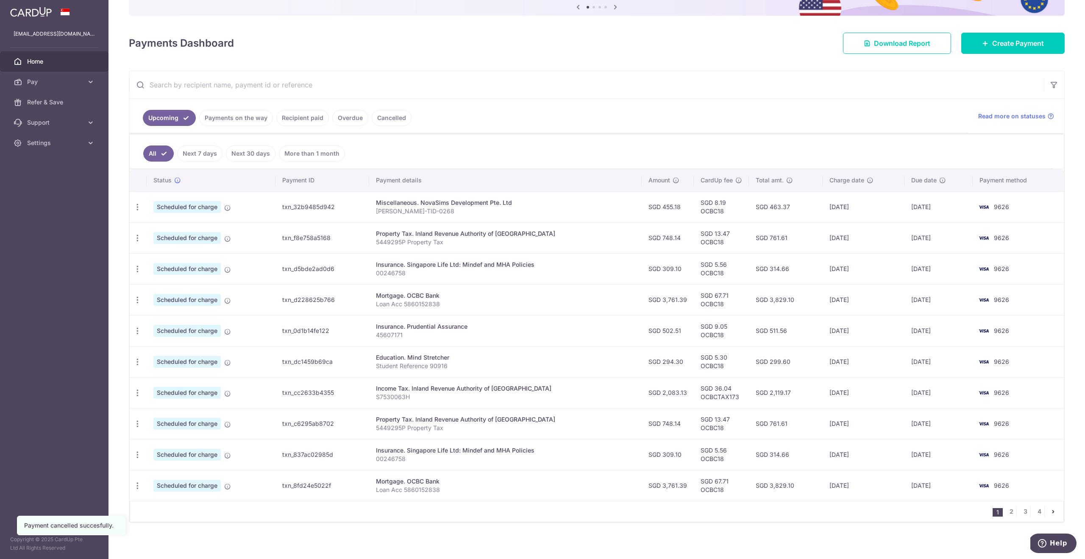
scroll to position [92, 0]
click at [1038, 511] on link "4" at bounding box center [1039, 511] width 10 height 10
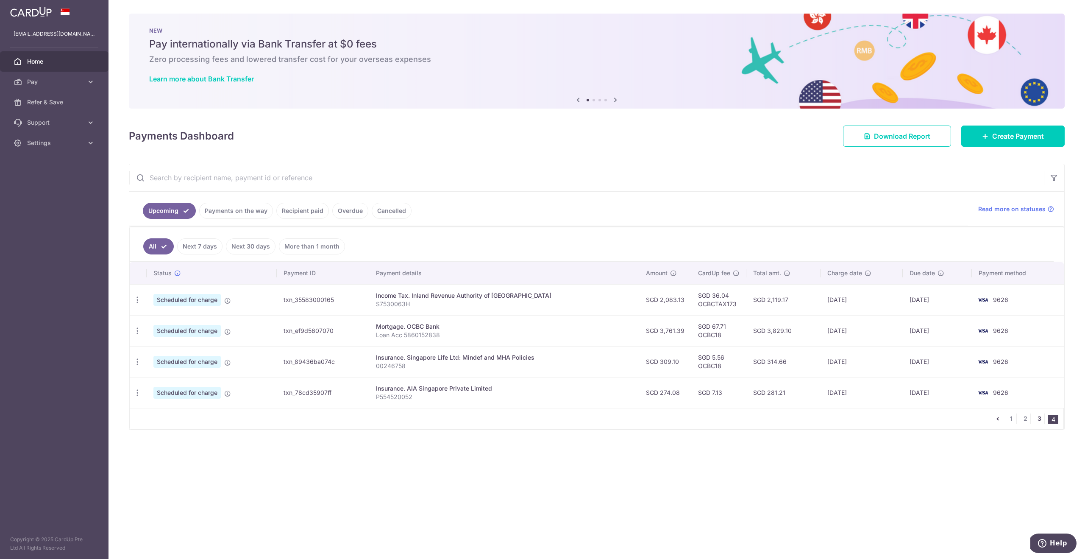
click at [1039, 417] on link "3" at bounding box center [1039, 418] width 10 height 10
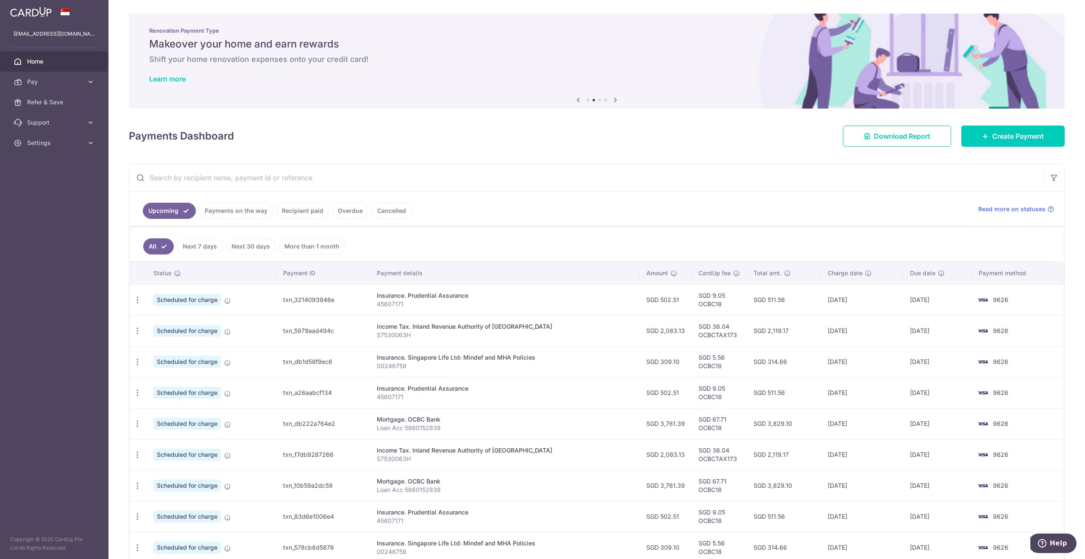
scroll to position [97, 0]
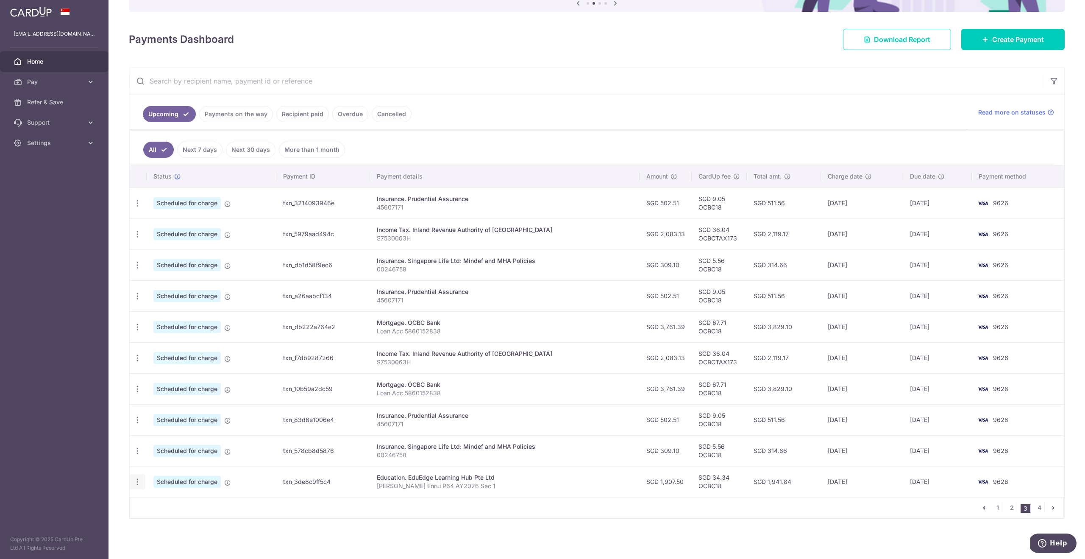
click at [139, 482] on icon "button" at bounding box center [137, 481] width 9 height 9
click at [183, 526] on span "Cancel payment" at bounding box center [182, 525] width 57 height 10
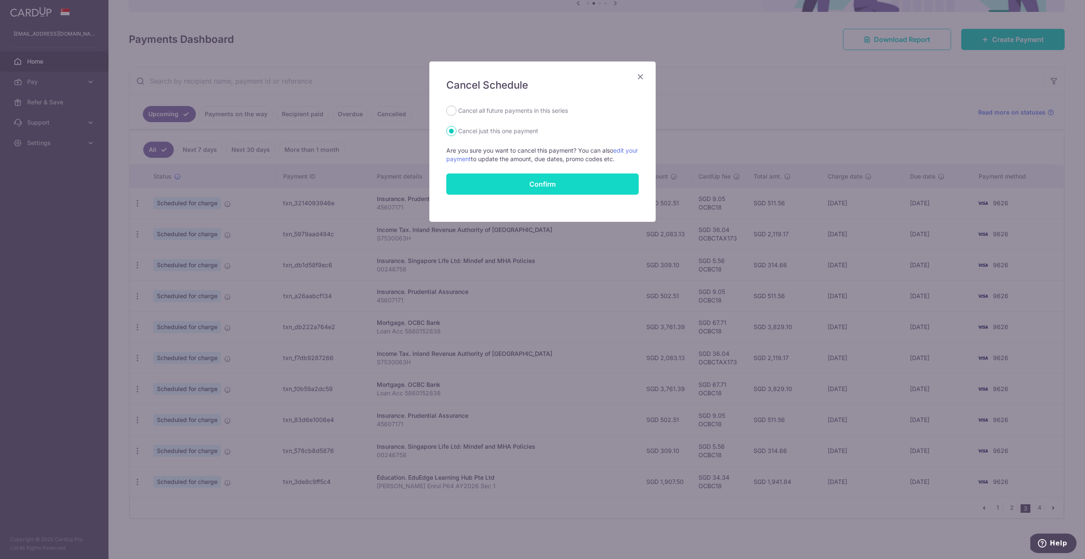
click at [509, 181] on button "Confirm" at bounding box center [542, 183] width 192 height 21
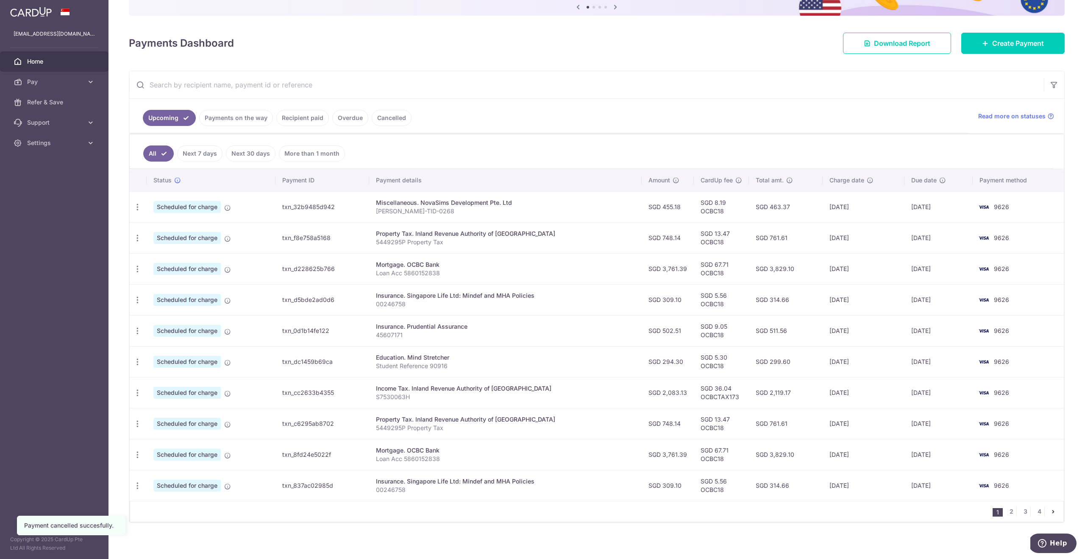
scroll to position [97, 0]
